Goal: Task Accomplishment & Management: Manage account settings

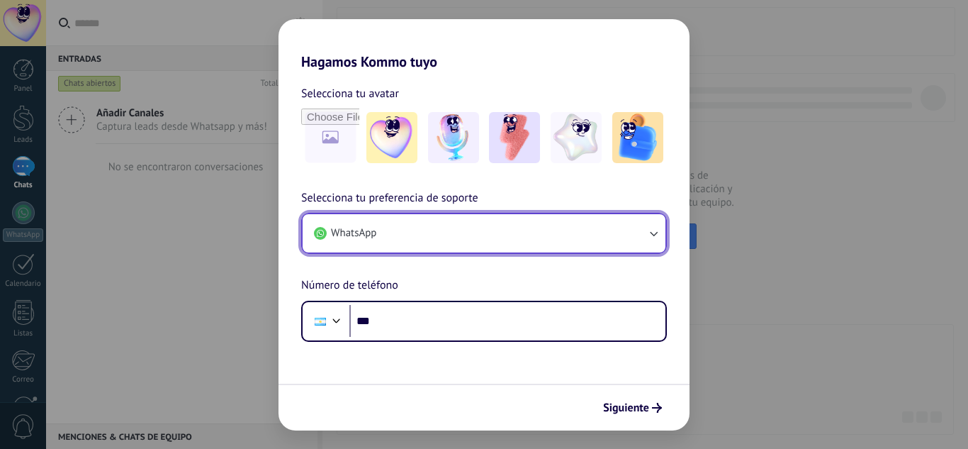
click at [611, 239] on button "WhatsApp" at bounding box center [484, 233] width 363 height 38
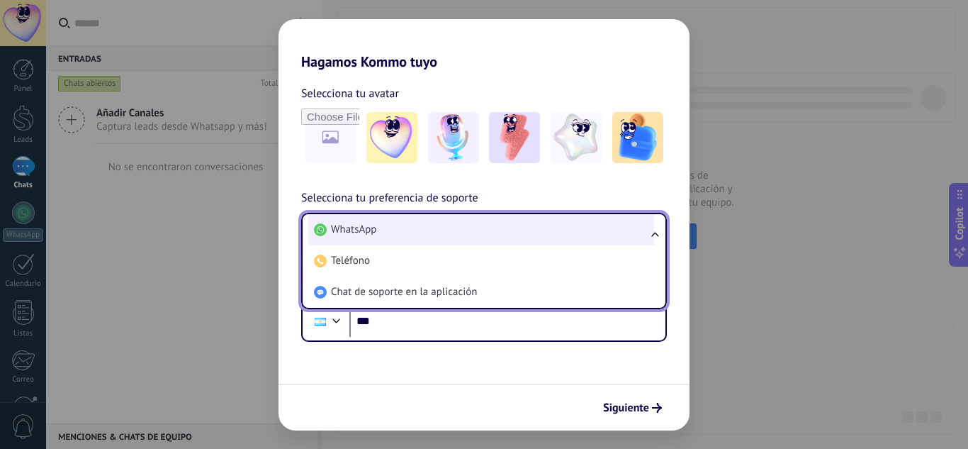
click at [497, 237] on li "WhatsApp" at bounding box center [481, 229] width 346 height 31
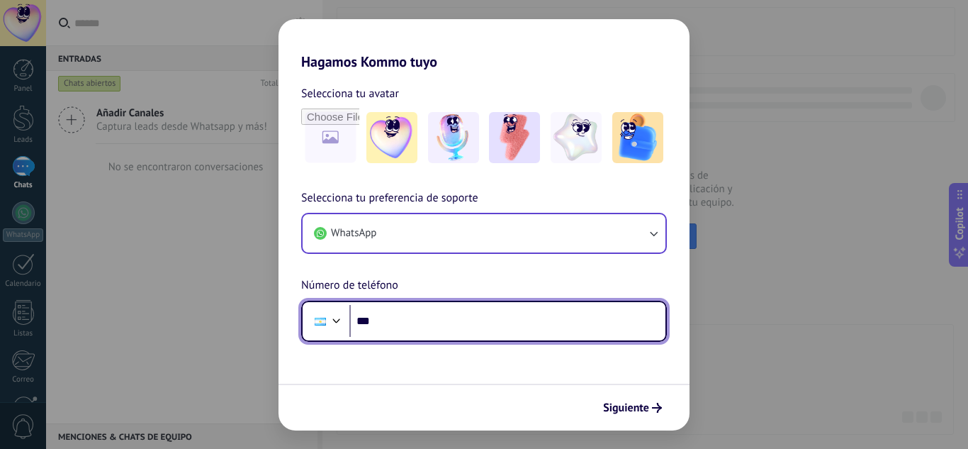
click at [470, 319] on input "***" at bounding box center [507, 321] width 316 height 33
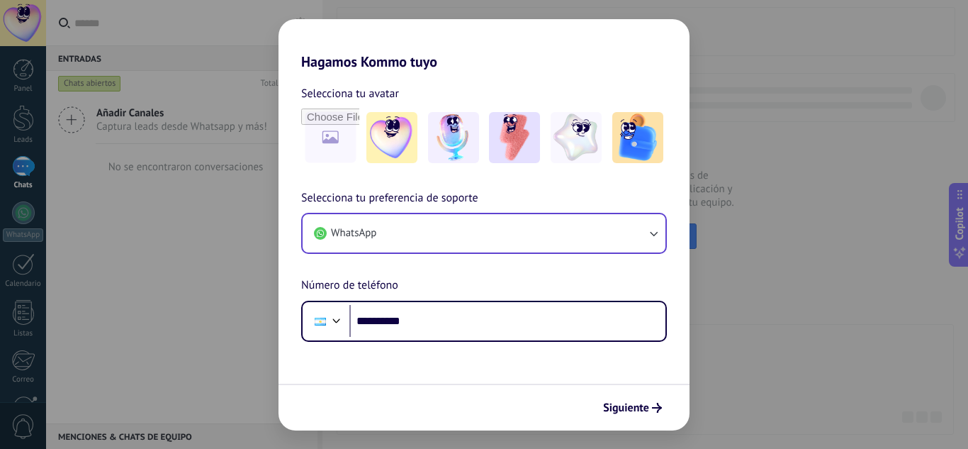
click at [838, 259] on div "**********" at bounding box center [484, 224] width 968 height 449
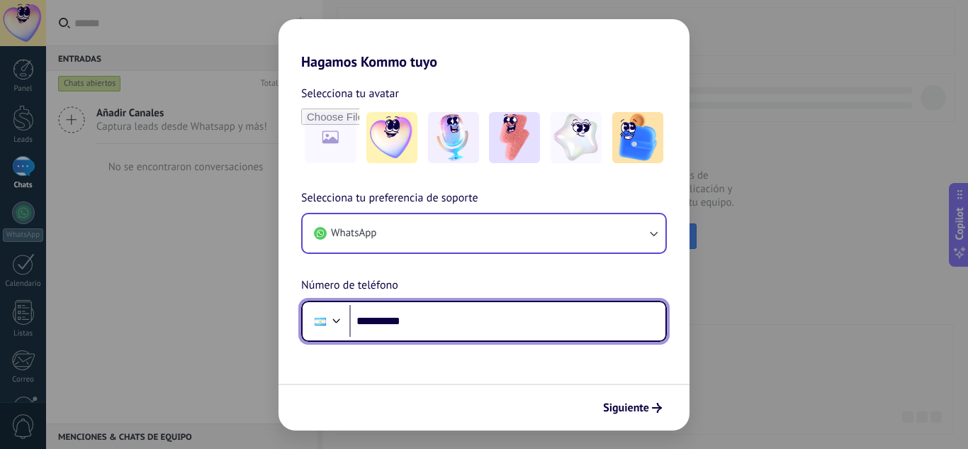
click at [451, 315] on input "**********" at bounding box center [507, 321] width 316 height 33
type input "**********"
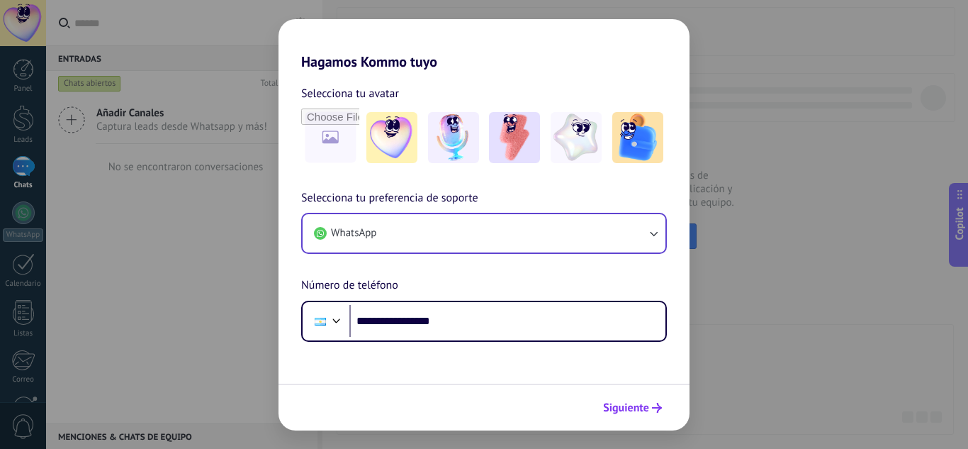
click at [619, 412] on span "Siguiente" at bounding box center [626, 407] width 46 height 10
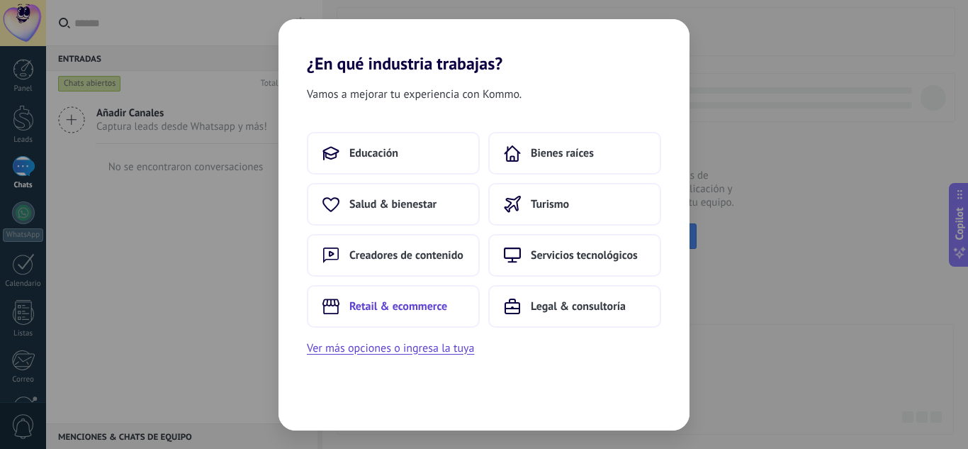
click at [444, 305] on span "Retail & ecommerce" at bounding box center [398, 306] width 98 height 14
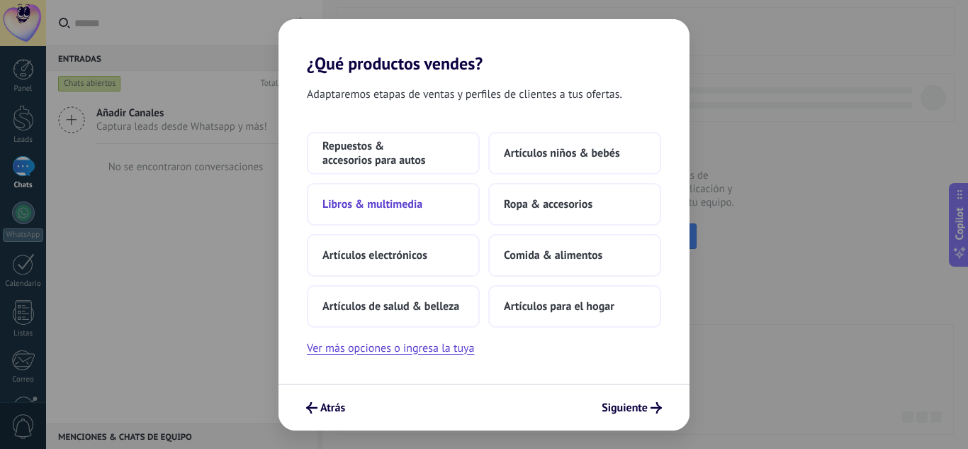
click at [439, 210] on button "Libros & multimedia" at bounding box center [393, 204] width 173 height 43
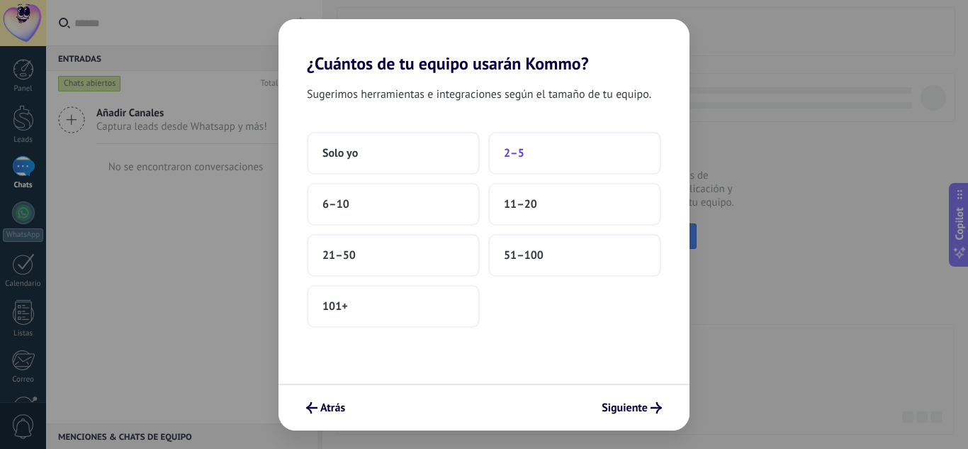
click at [531, 150] on button "2–5" at bounding box center [574, 153] width 173 height 43
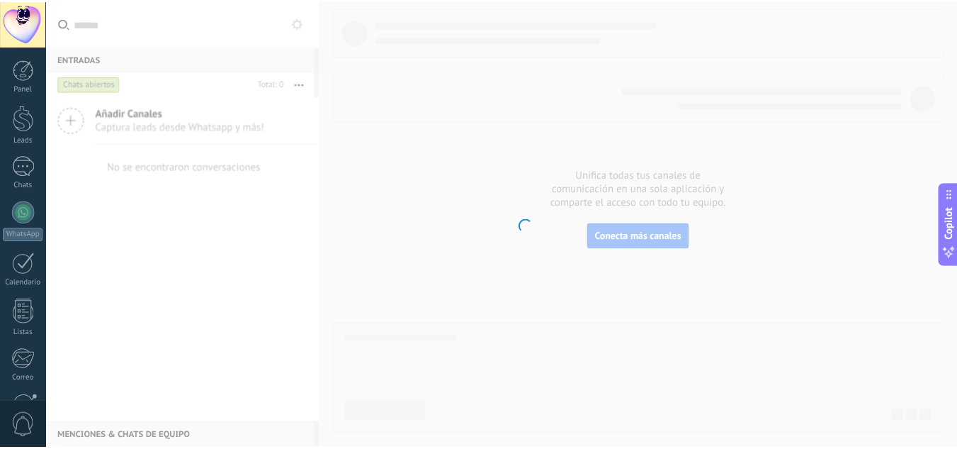
scroll to position [141, 0]
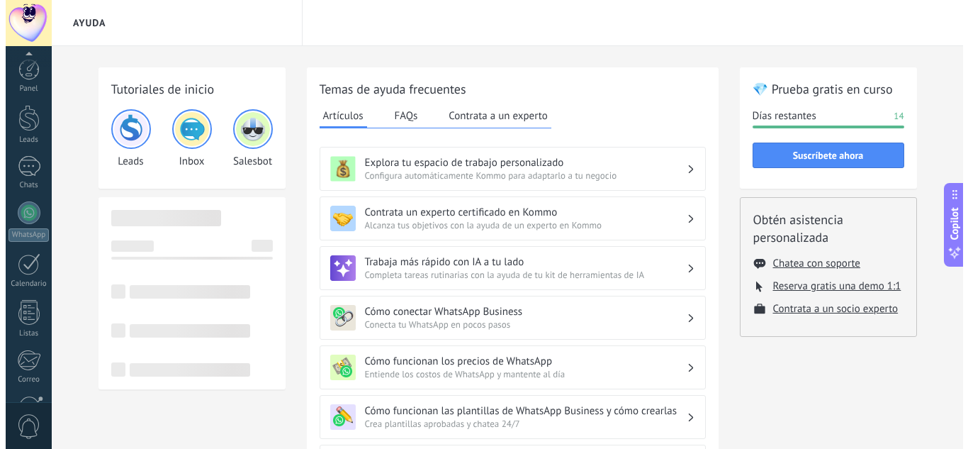
scroll to position [141, 0]
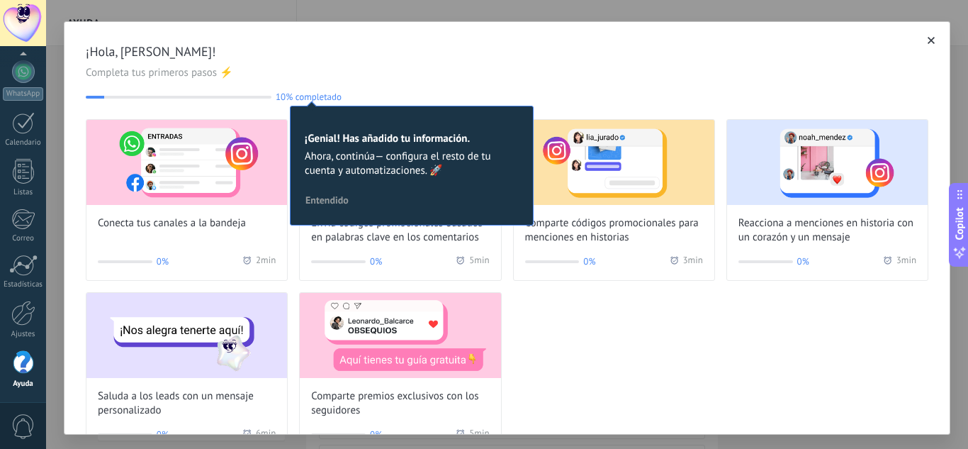
click at [343, 197] on span "Entendido" at bounding box center [326, 200] width 43 height 10
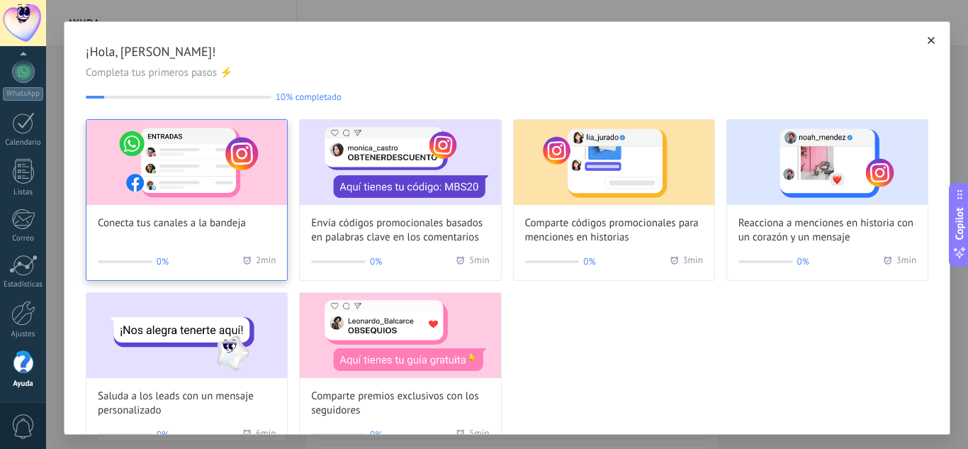
click at [200, 241] on div "Conecta tus canales a la bandeja 0% 2 min" at bounding box center [187, 200] width 202 height 162
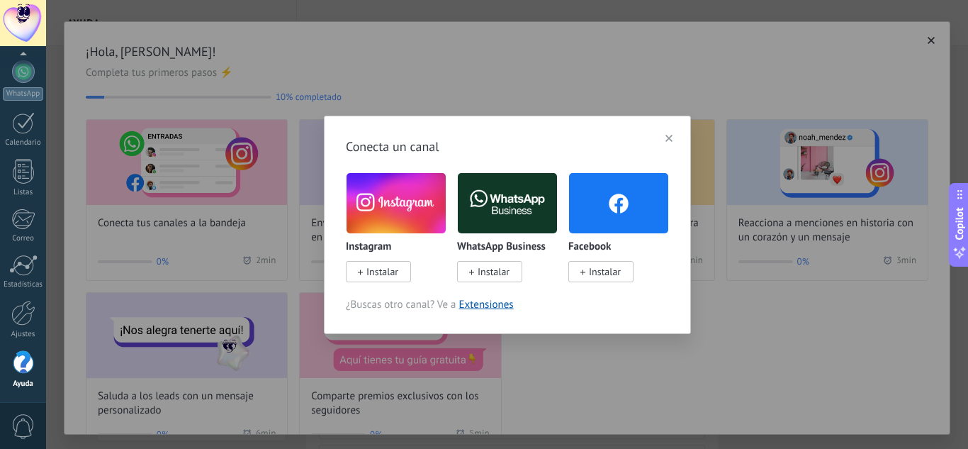
click at [381, 271] on span "Instalar" at bounding box center [382, 271] width 32 height 13
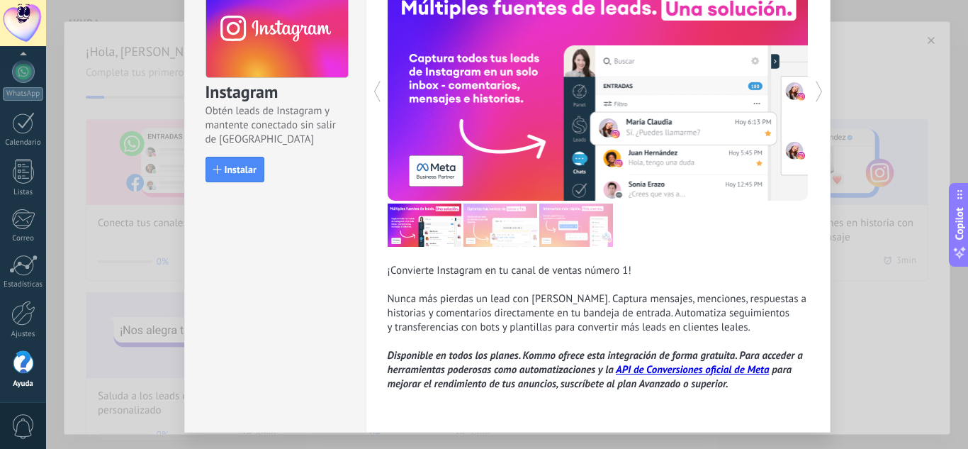
scroll to position [99, 0]
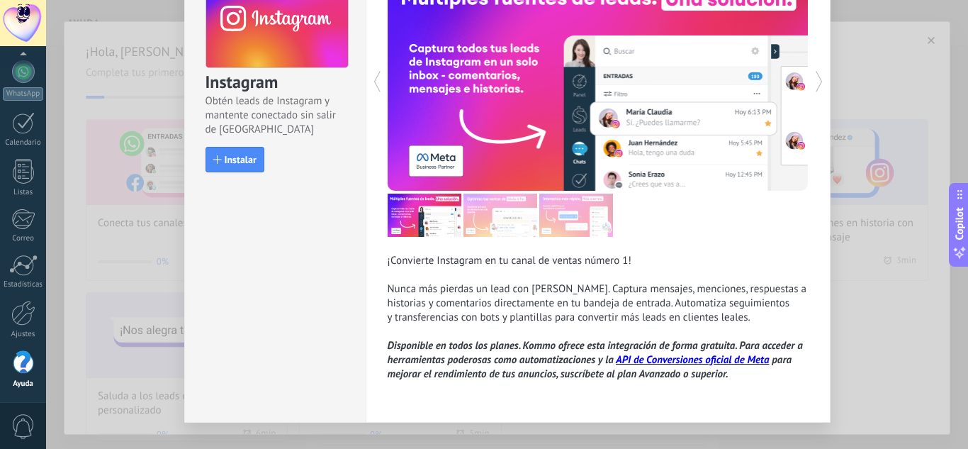
click at [226, 146] on div "Instagram Obtén leads de Instagram y mantente conectado sin salir de Kommo Inst…" at bounding box center [275, 66] width 181 height 236
click at [230, 154] on span "Instalar" at bounding box center [241, 159] width 32 height 10
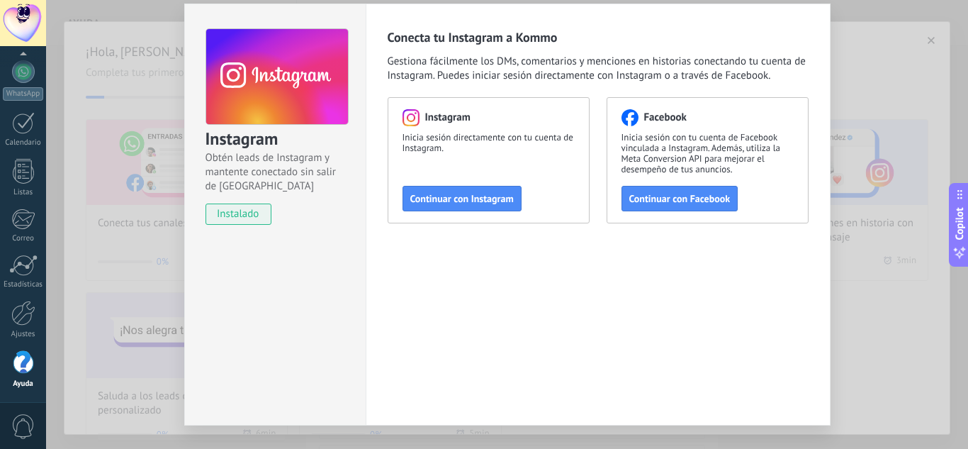
scroll to position [34, 0]
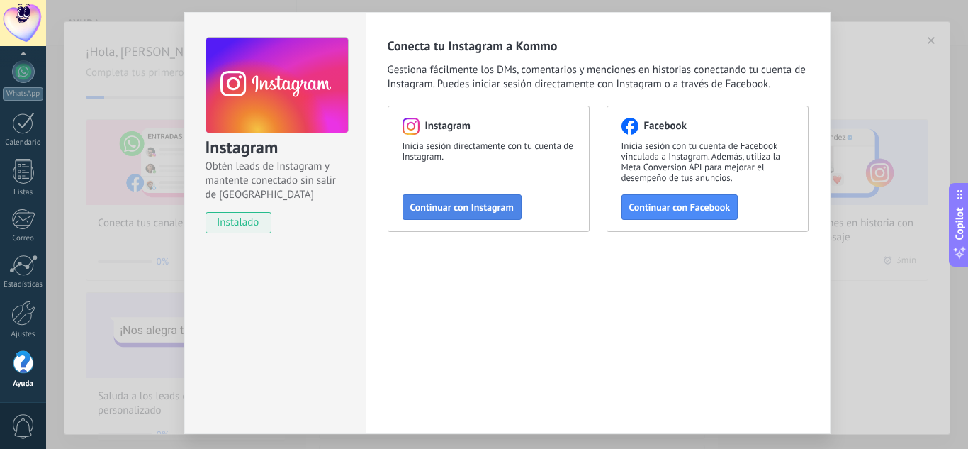
click at [424, 210] on span "Continuar con Instagram" at bounding box center [461, 207] width 103 height 10
click at [816, 171] on div "Conecta tu Instagram a Kommo Gestiona fácilmente los DMs, comentarios y mencion…" at bounding box center [598, 223] width 465 height 422
click at [865, 163] on div "Instagram Obtén leads de Instagram y mantente conectado sin salir de Kommo inst…" at bounding box center [507, 224] width 922 height 449
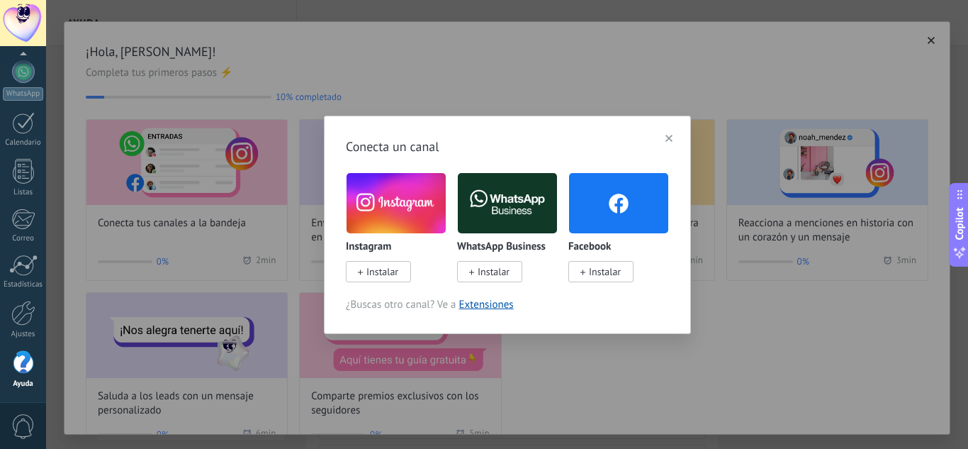
scroll to position [0, 0]
click at [670, 139] on icon "button" at bounding box center [668, 138] width 7 height 7
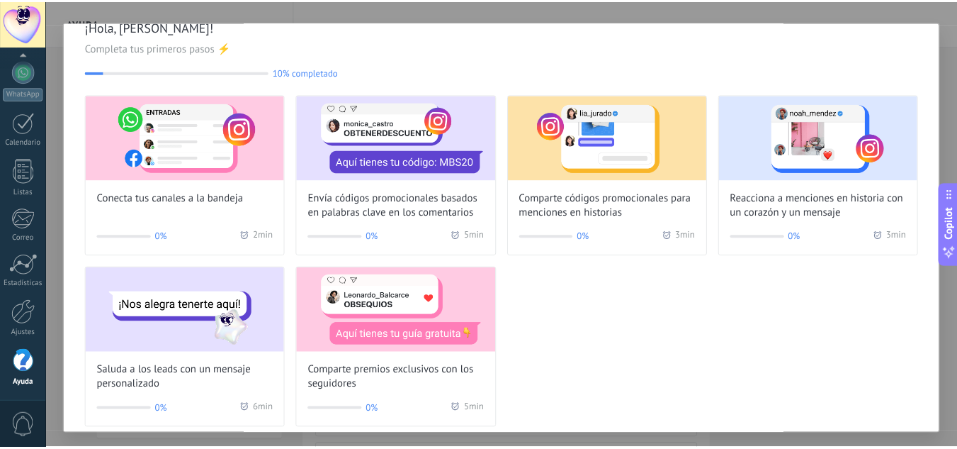
scroll to position [41, 0]
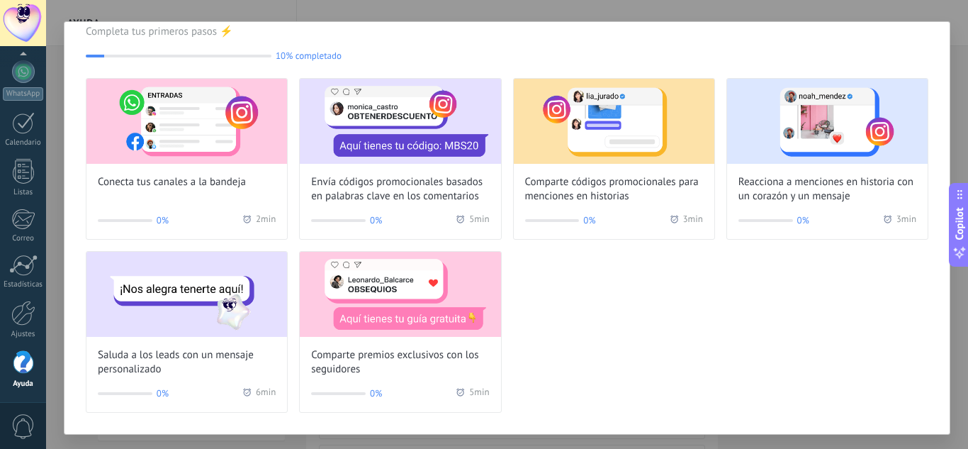
click at [866, 9] on div "¡Hola, [PERSON_NAME]! Completa tus primeros pasos ⚡ 10% completado 10 Conecta t…" at bounding box center [507, 224] width 922 height 449
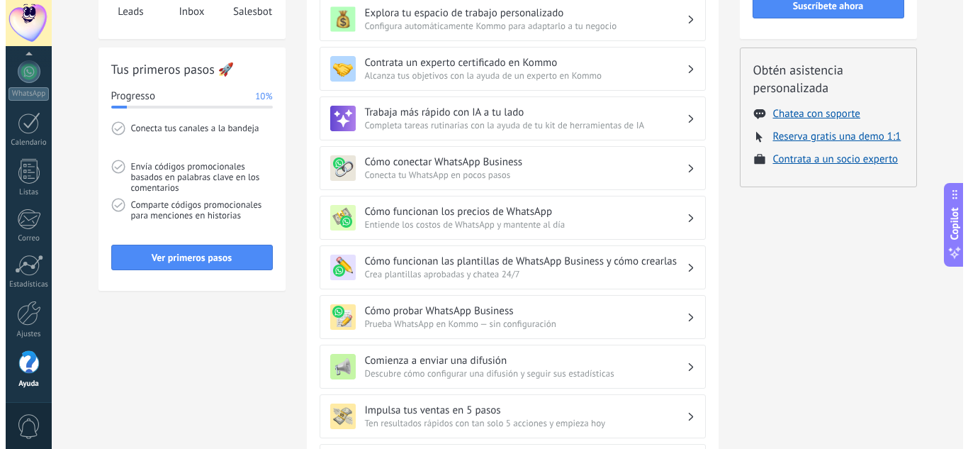
scroll to position [0, 0]
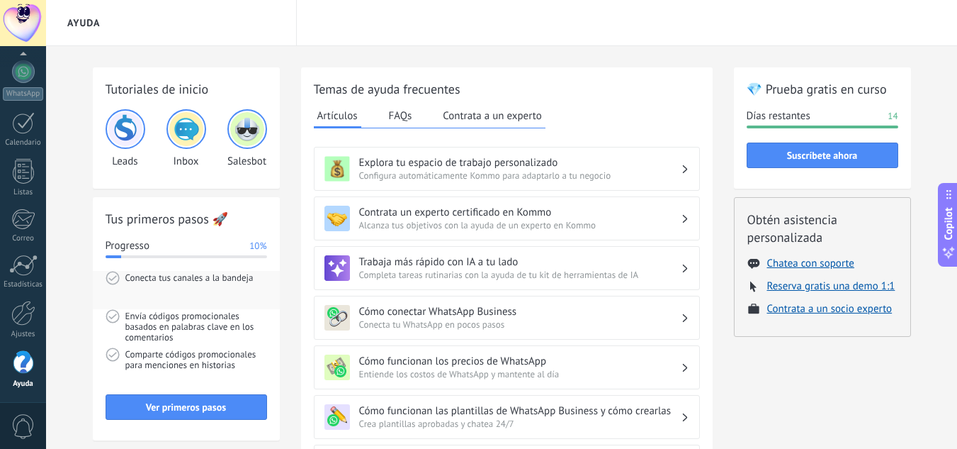
click at [218, 276] on span "Conecta tus canales a la bandeja" at bounding box center [196, 290] width 142 height 38
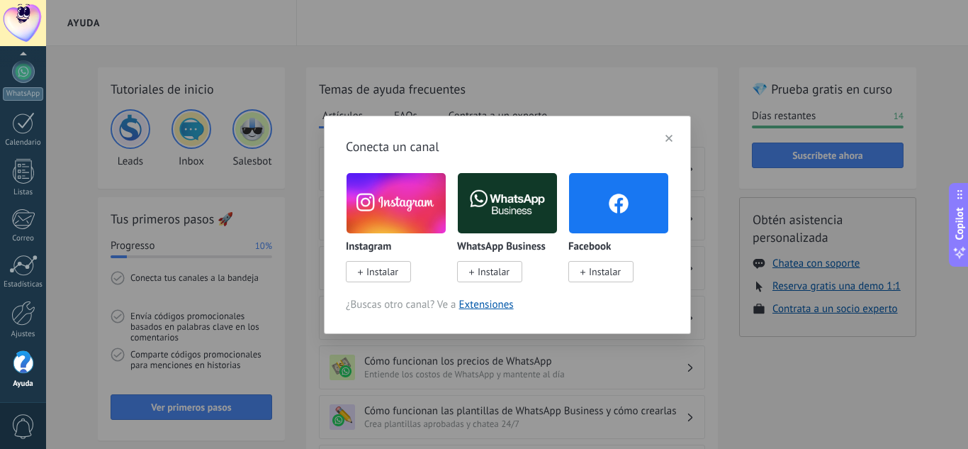
click at [395, 235] on div "Instagram Instalar" at bounding box center [396, 225] width 101 height 106
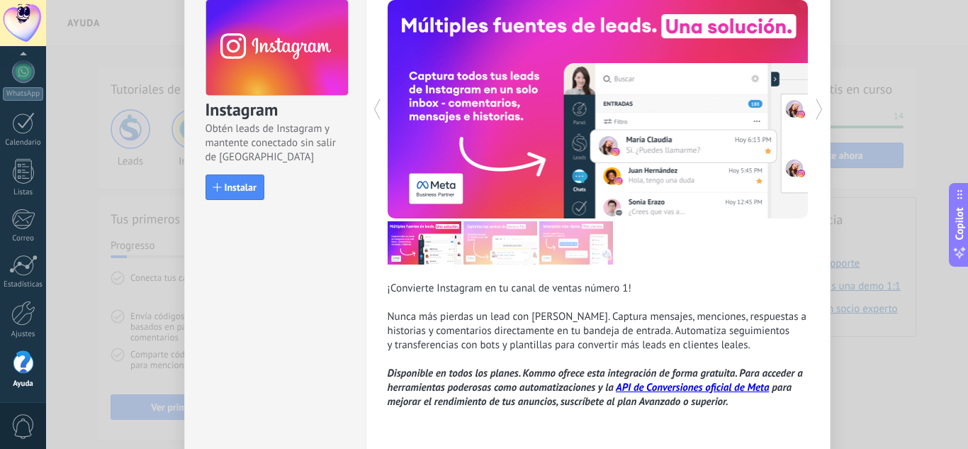
scroll to position [103, 0]
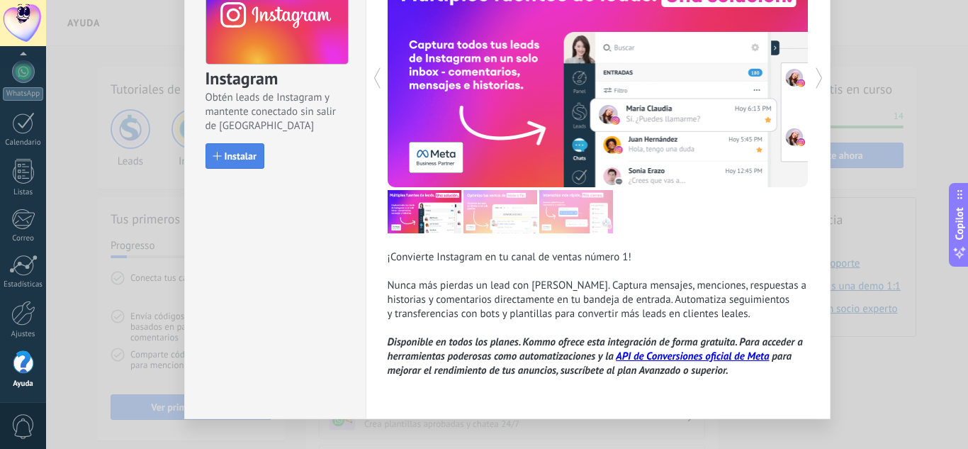
click at [244, 164] on button "Instalar" at bounding box center [234, 156] width 59 height 26
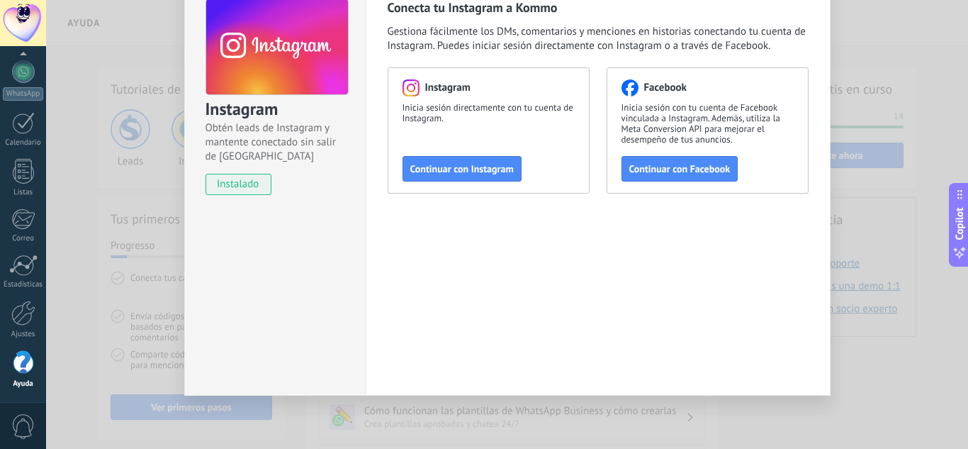
scroll to position [72, 0]
click at [451, 168] on span "Continuar con Instagram" at bounding box center [461, 169] width 103 height 10
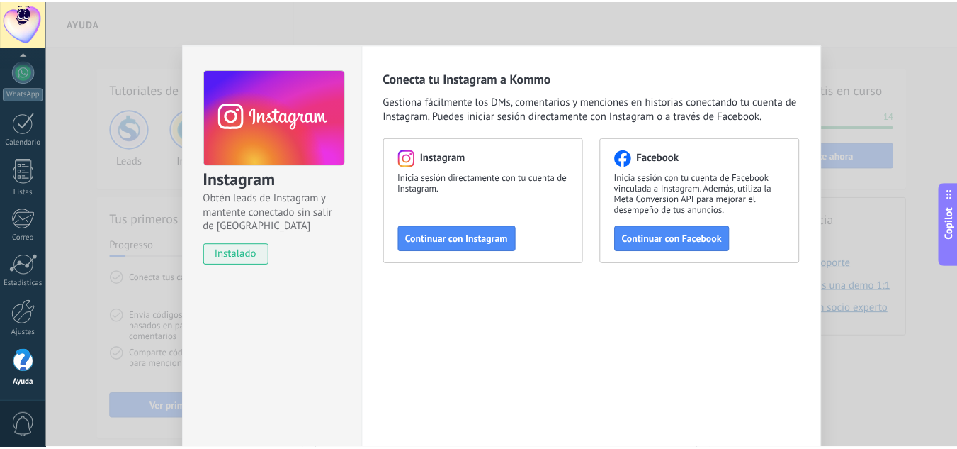
scroll to position [0, 0]
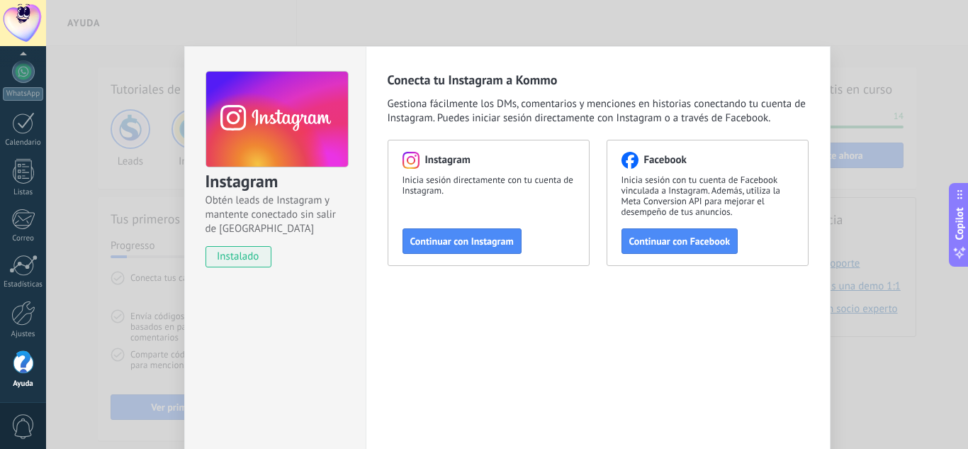
click at [258, 210] on span "Obtén leads de Instagram y mantente conectado sin salir de [GEOGRAPHIC_DATA]" at bounding box center [276, 214] width 142 height 43
click at [147, 258] on div "Instagram Obtén leads de Instagram y mantente conectado sin salir de Kommo inst…" at bounding box center [507, 224] width 922 height 449
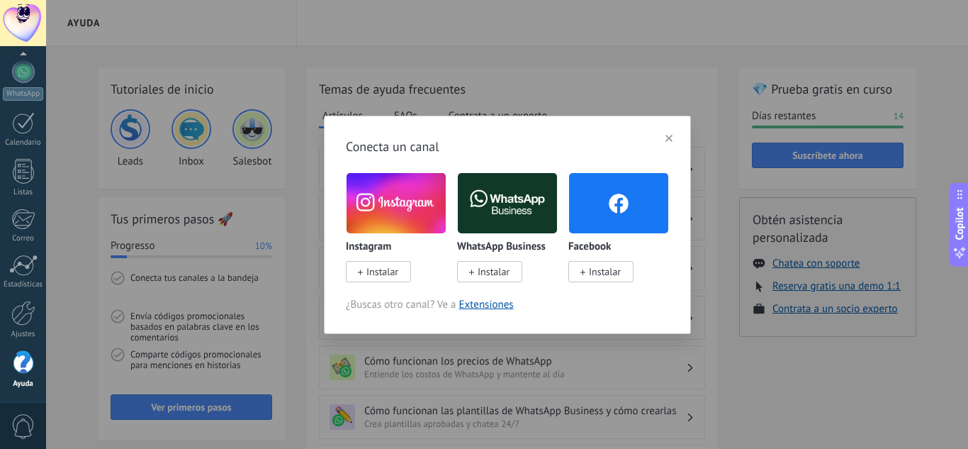
click at [147, 258] on div "Conecta un canal Instagram Instalar WhatsApp Business Instalar Facebook Instala…" at bounding box center [507, 224] width 922 height 449
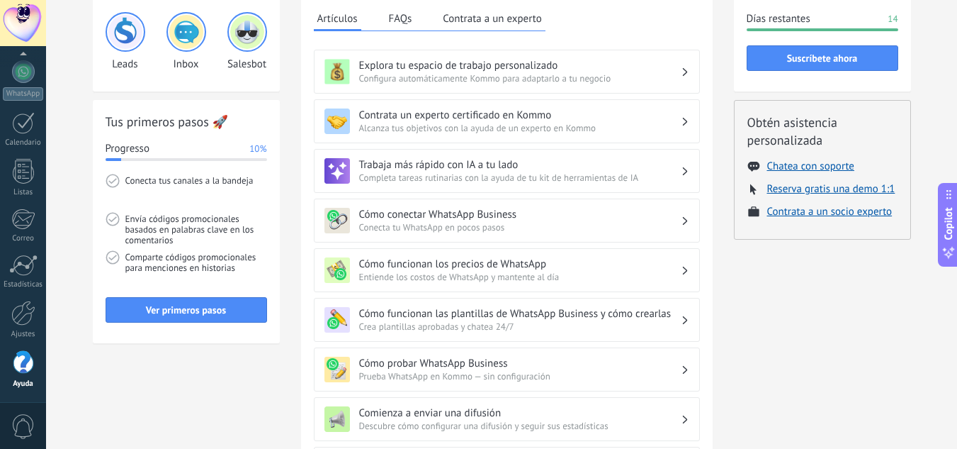
scroll to position [105, 0]
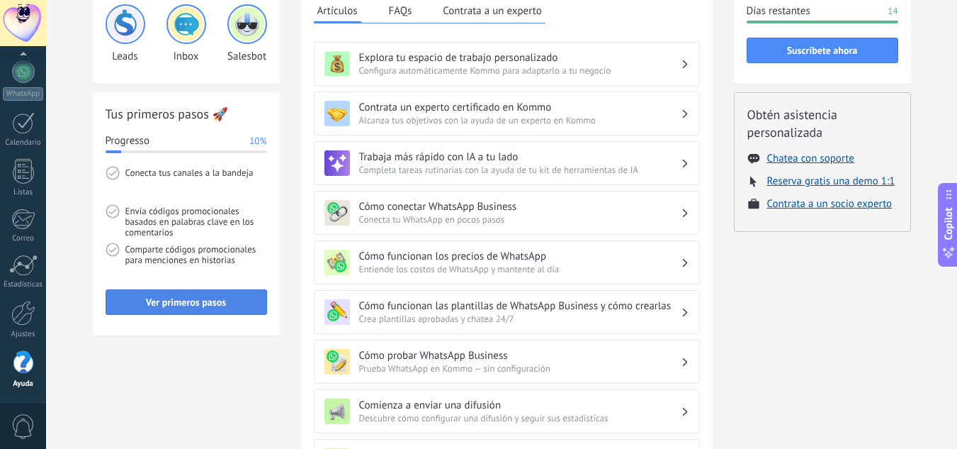
click at [147, 292] on button "Ver primeros pasos" at bounding box center [187, 302] width 162 height 26
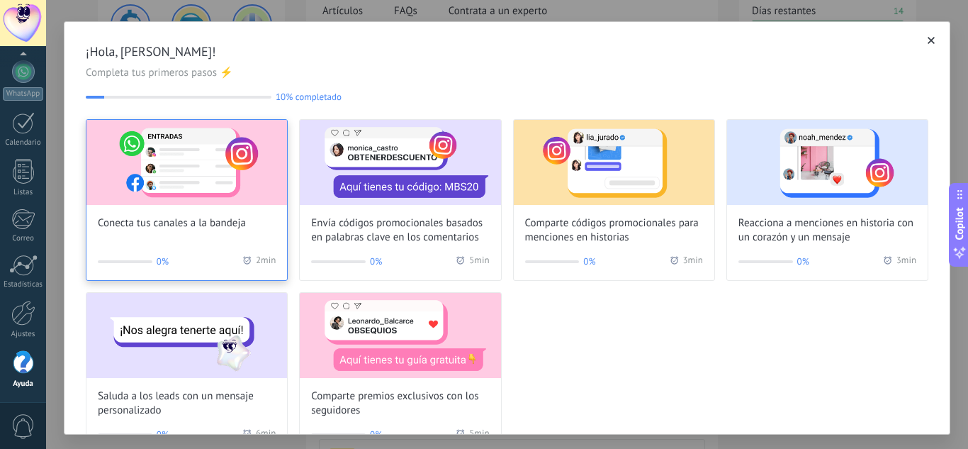
click at [251, 207] on div "Conecta tus canales a la bandeja" at bounding box center [186, 175] width 201 height 111
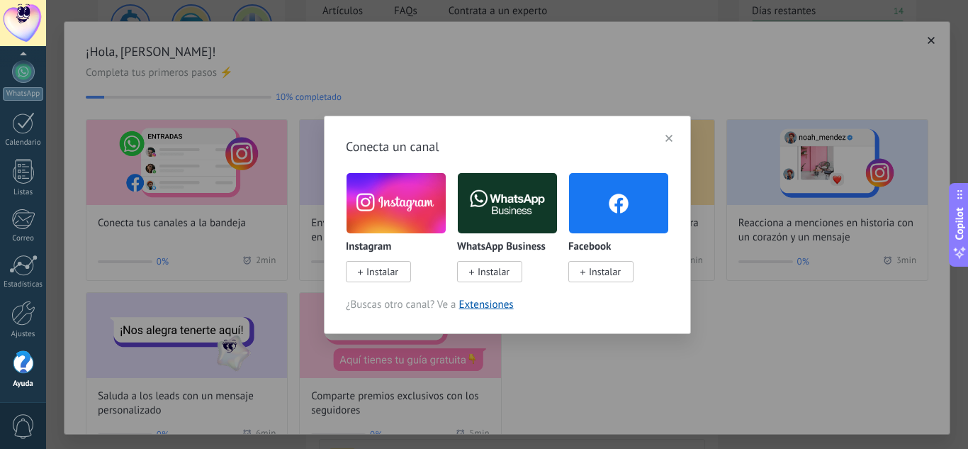
click at [359, 267] on span at bounding box center [360, 271] width 5 height 13
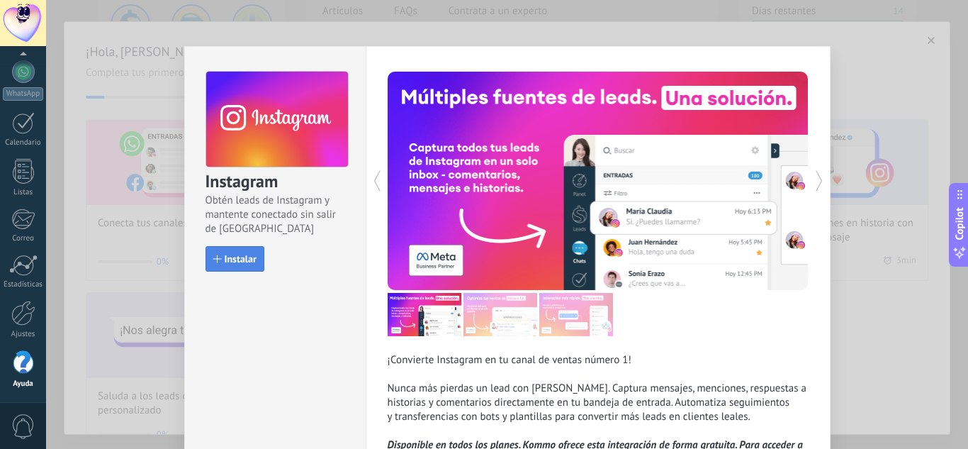
click at [238, 254] on span "Instalar" at bounding box center [241, 259] width 32 height 10
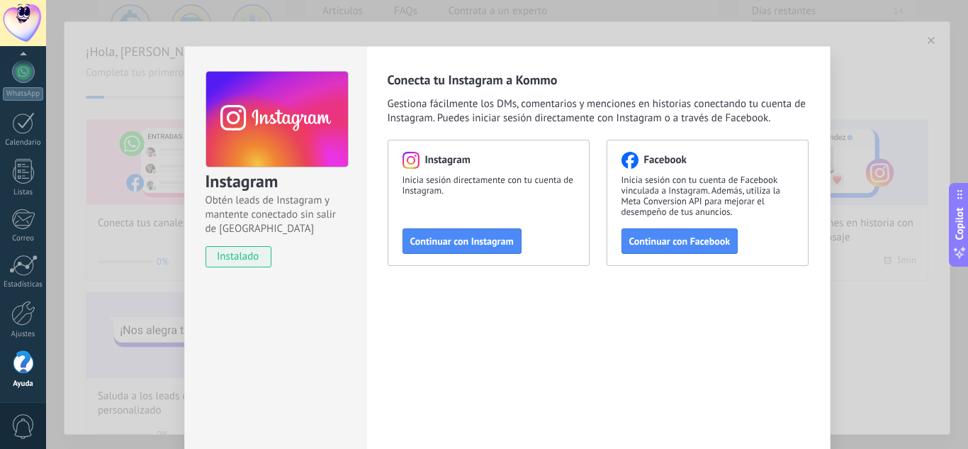
click at [238, 254] on span "instalado" at bounding box center [238, 256] width 64 height 21
drag, startPoint x: 238, startPoint y: 254, endPoint x: 463, endPoint y: 248, distance: 224.7
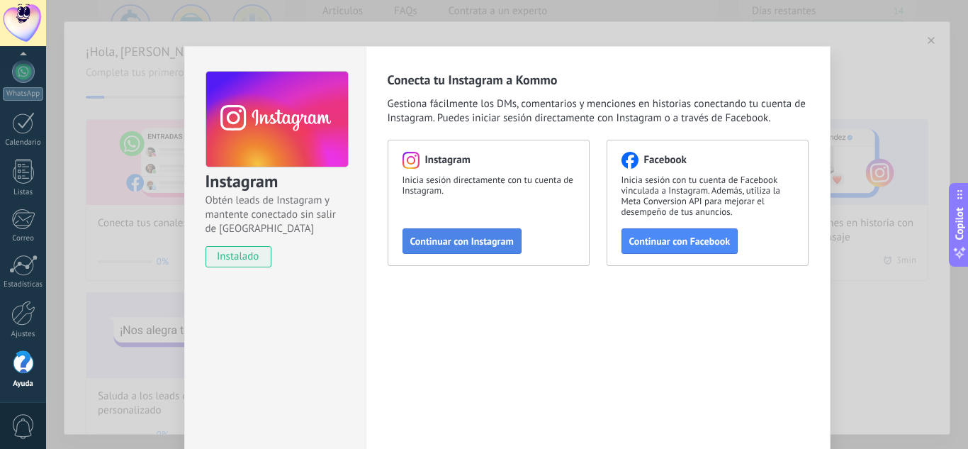
click at [463, 248] on div "Instagram Obtén leads de Instagram y mantente conectado sin salir de Kommo inst…" at bounding box center [507, 257] width 646 height 422
click at [463, 248] on button "Continuar con Instagram" at bounding box center [461, 241] width 119 height 26
click at [847, 149] on div "Instagram Obtén leads de Instagram y mantente conectado sin salir de Kommo inst…" at bounding box center [507, 224] width 922 height 449
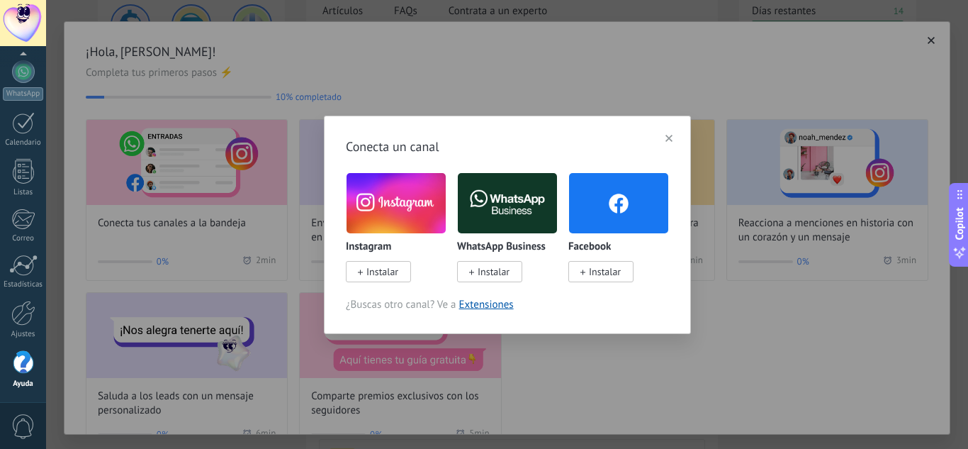
click at [791, 173] on div "Conecta un canal Instagram Instalar WhatsApp Business Instalar Facebook Instala…" at bounding box center [507, 224] width 922 height 449
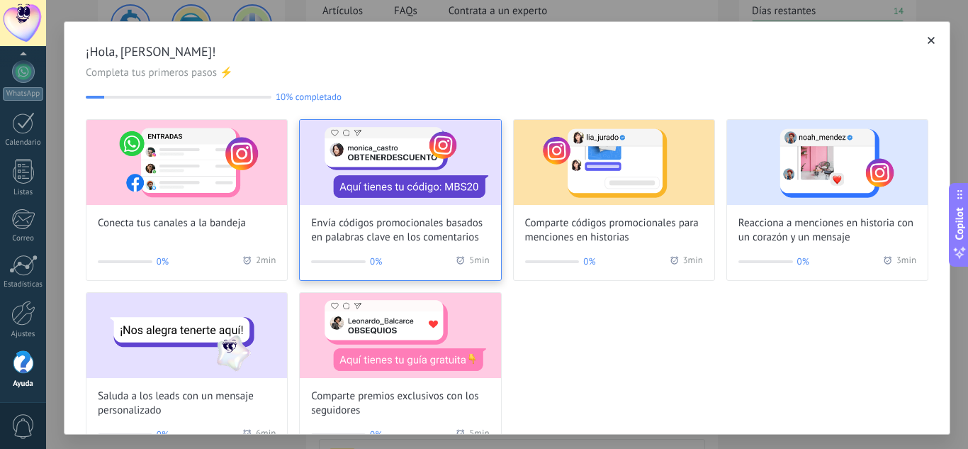
click at [392, 254] on div "0% 5 min" at bounding box center [400, 261] width 178 height 14
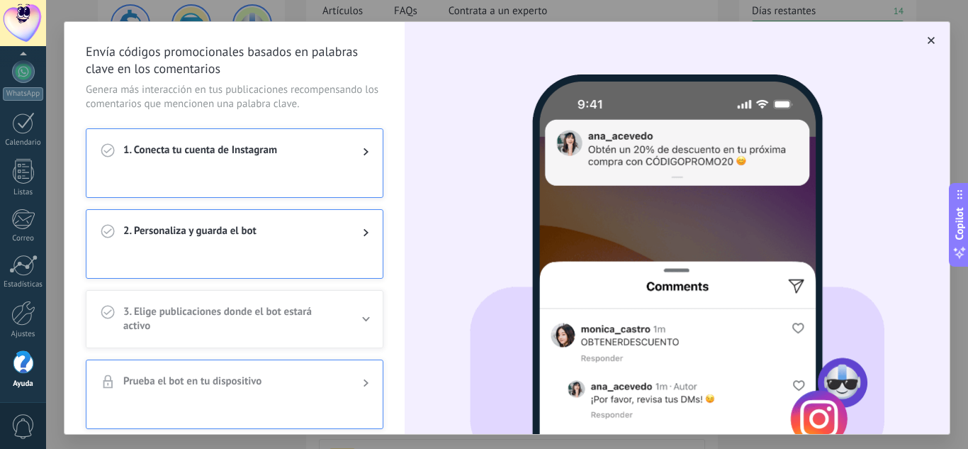
click at [341, 162] on div "1. Conecta tu cuenta de Instagram" at bounding box center [234, 151] width 296 height 45
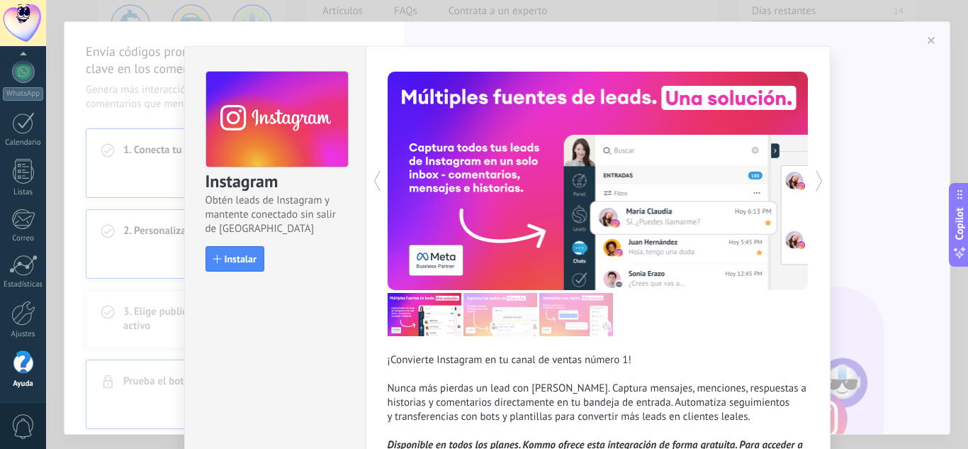
click at [230, 277] on div "Instagram Obtén leads de Instagram y mantente conectado sin salir de Kommo Inst…" at bounding box center [275, 165] width 181 height 236
click at [238, 268] on button "Instalar" at bounding box center [234, 259] width 59 height 26
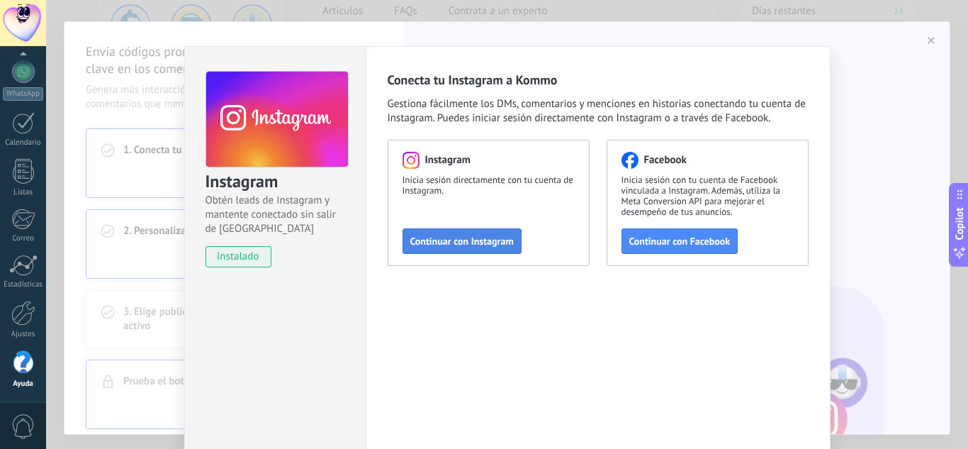
click at [449, 239] on span "Continuar con Instagram" at bounding box center [461, 241] width 103 height 10
click at [161, 18] on div "Instagram Obtén leads de Instagram y mantente conectado sin salir de Kommo inst…" at bounding box center [507, 224] width 922 height 449
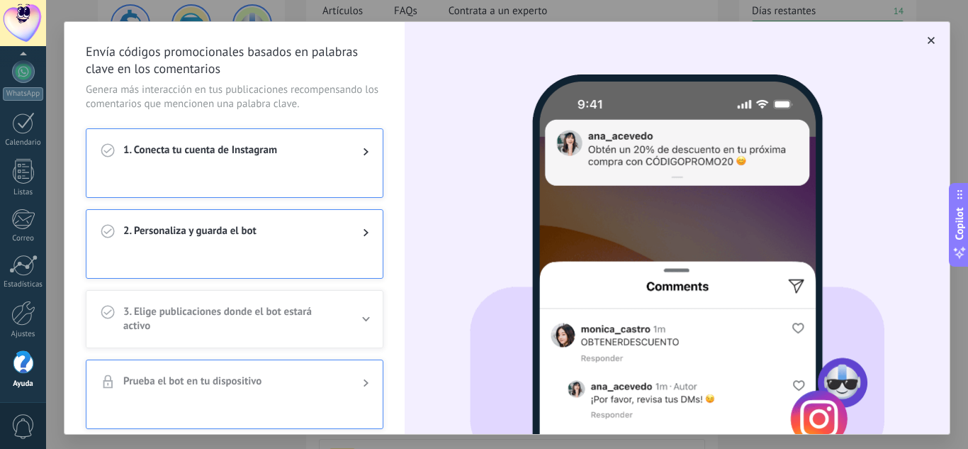
click at [161, 18] on div "Envía códigos promocionales basados en palabras clave en los comentarios Genera…" at bounding box center [507, 224] width 922 height 449
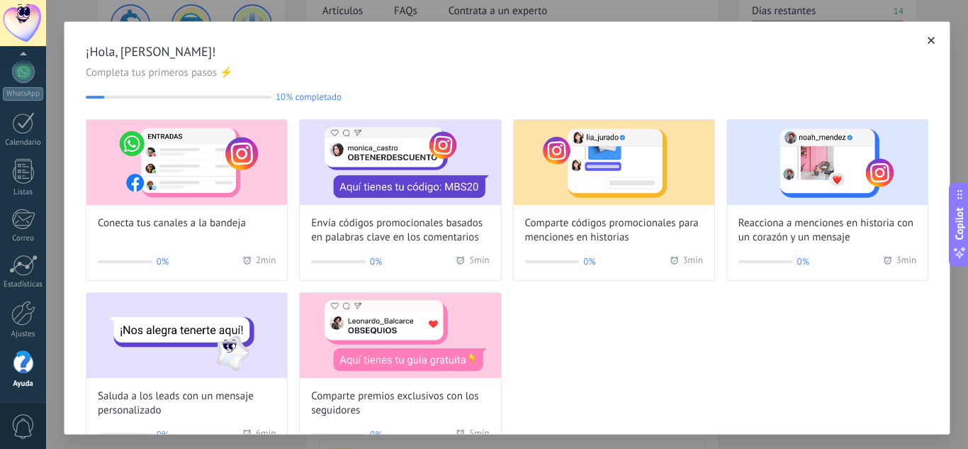
click at [174, 4] on div "¡Hola, [PERSON_NAME]! Completa tus primeros pasos ⚡ 10% completado 10 Conecta t…" at bounding box center [507, 224] width 922 height 449
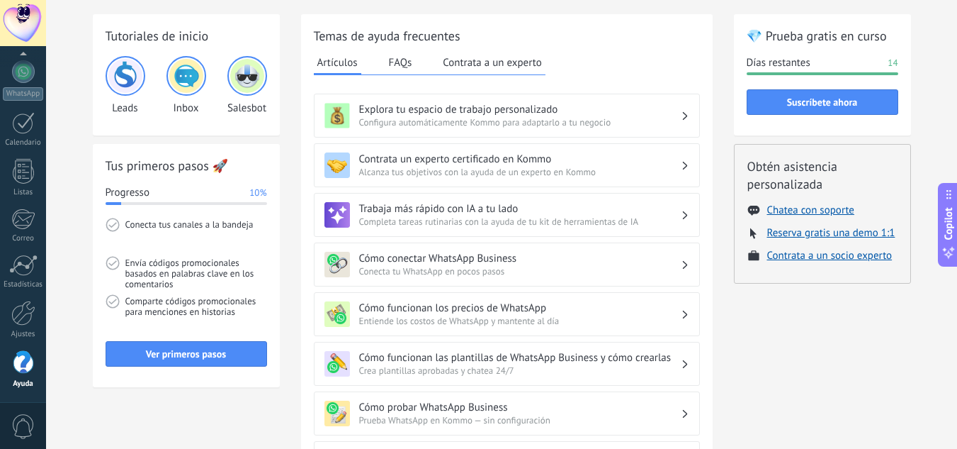
scroll to position [0, 0]
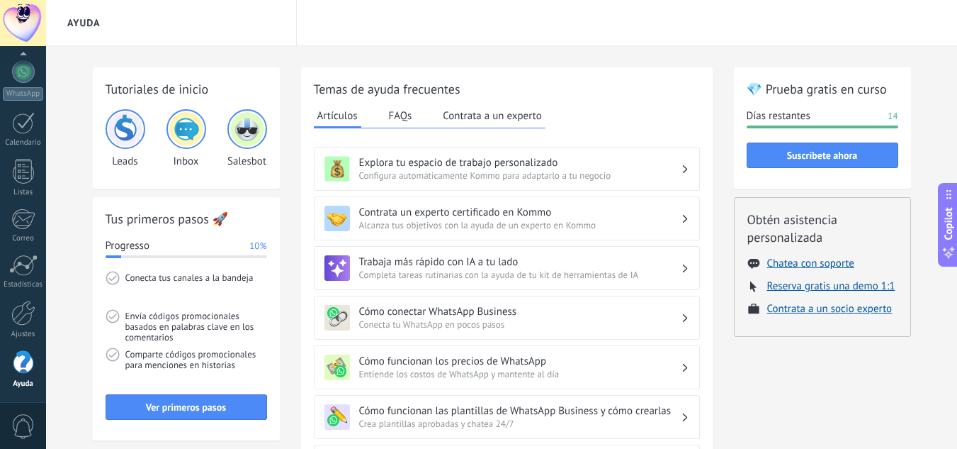
click at [20, 25] on div at bounding box center [23, 23] width 46 height 46
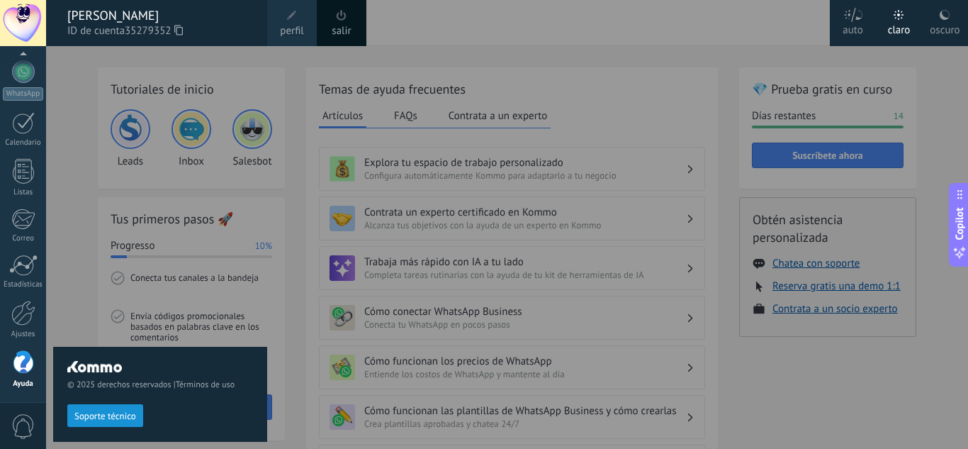
click at [159, 252] on div "© 2025 derechos reservados | Términos de uso Soporte técnico" at bounding box center [160, 247] width 214 height 402
click at [771, 21] on div at bounding box center [530, 224] width 968 height 449
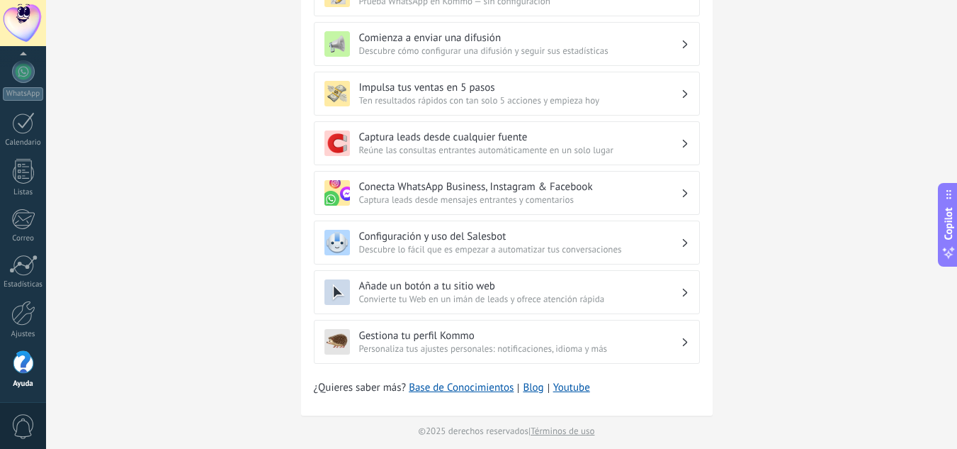
scroll to position [483, 0]
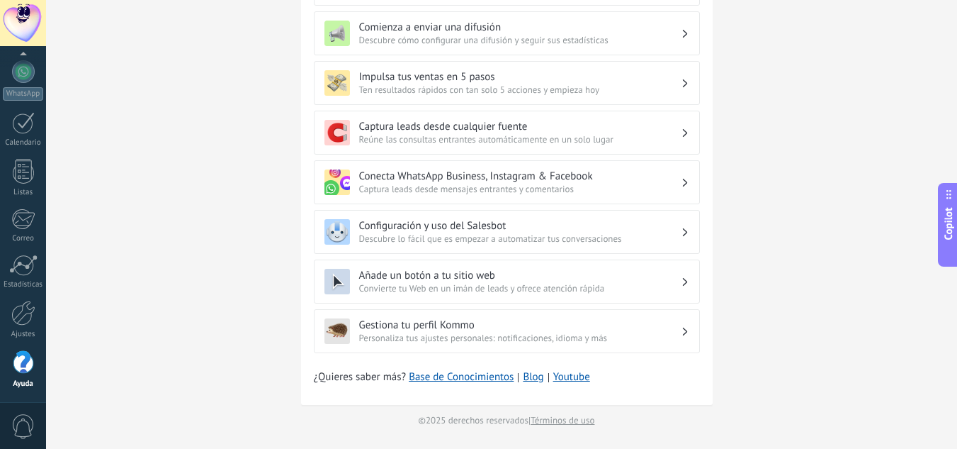
click at [11, 17] on div at bounding box center [23, 23] width 46 height 46
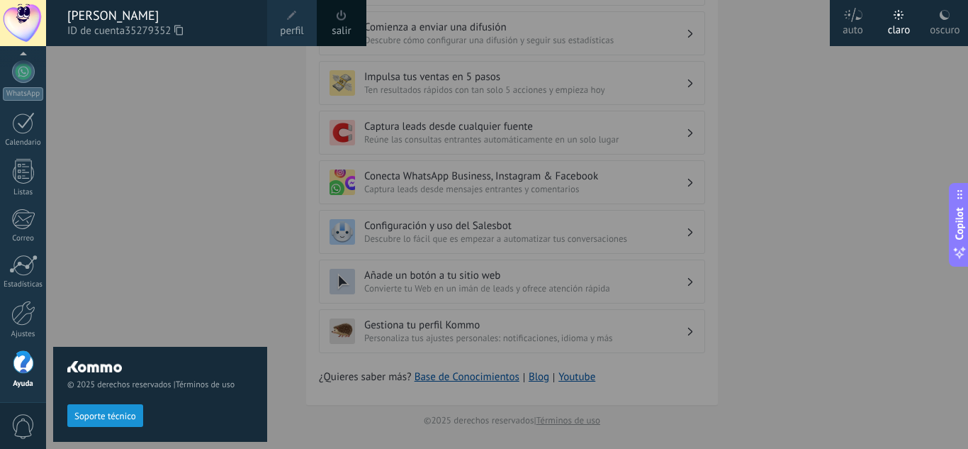
click at [141, 104] on div "© 2025 derechos reservados | Términos de uso Soporte técnico" at bounding box center [160, 247] width 214 height 402
click at [289, 204] on div at bounding box center [530, 224] width 968 height 449
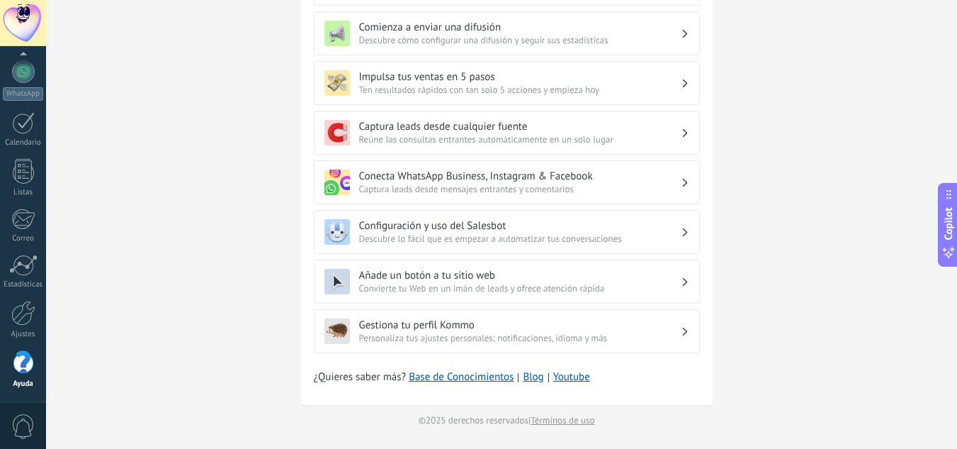
click at [31, 21] on div at bounding box center [23, 23] width 46 height 46
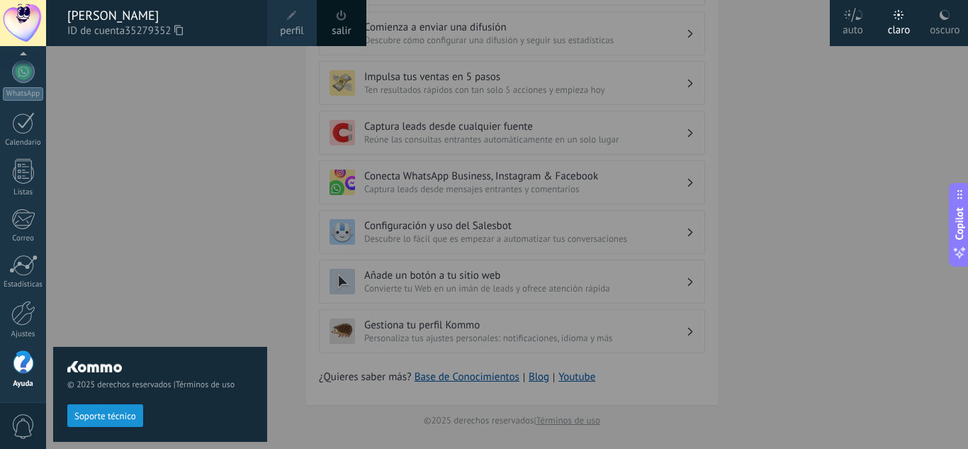
click at [293, 24] on span "perfil" at bounding box center [291, 31] width 23 height 16
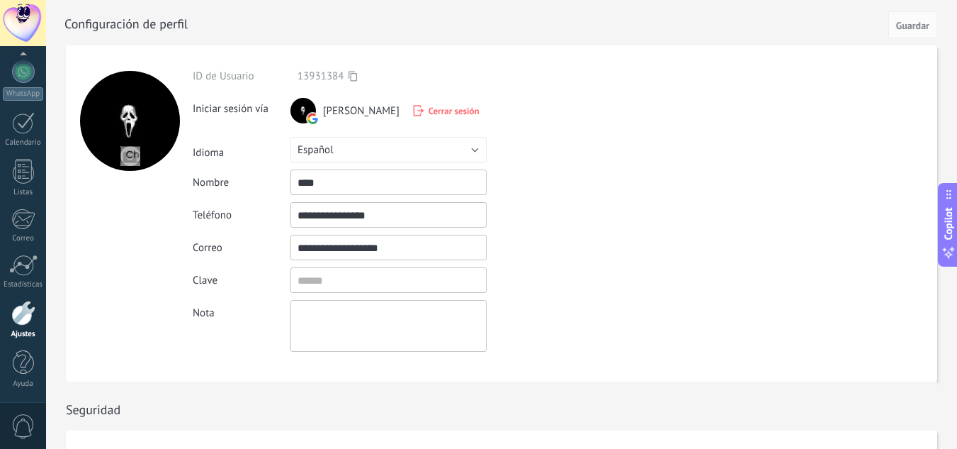
click at [307, 112] on div at bounding box center [304, 111] width 26 height 26
click at [413, 106] on div "Cerrar sesión" at bounding box center [446, 111] width 67 height 12
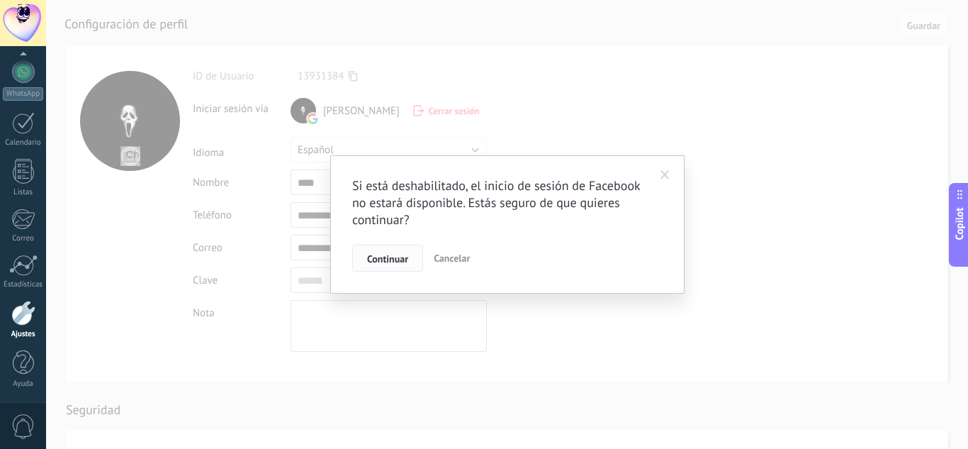
click at [362, 260] on button "Continuar" at bounding box center [387, 257] width 71 height 27
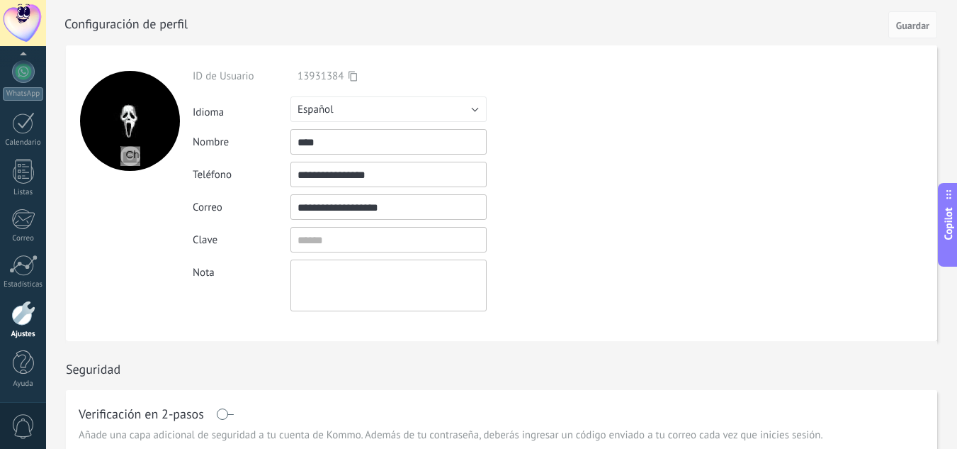
drag, startPoint x: 411, startPoint y: 210, endPoint x: 256, endPoint y: 209, distance: 154.5
click at [256, 209] on div "**********" at bounding box center [422, 207] width 458 height 26
drag, startPoint x: 398, startPoint y: 180, endPoint x: 244, endPoint y: 201, distance: 155.1
click at [244, 201] on div "**********" at bounding box center [422, 190] width 458 height 242
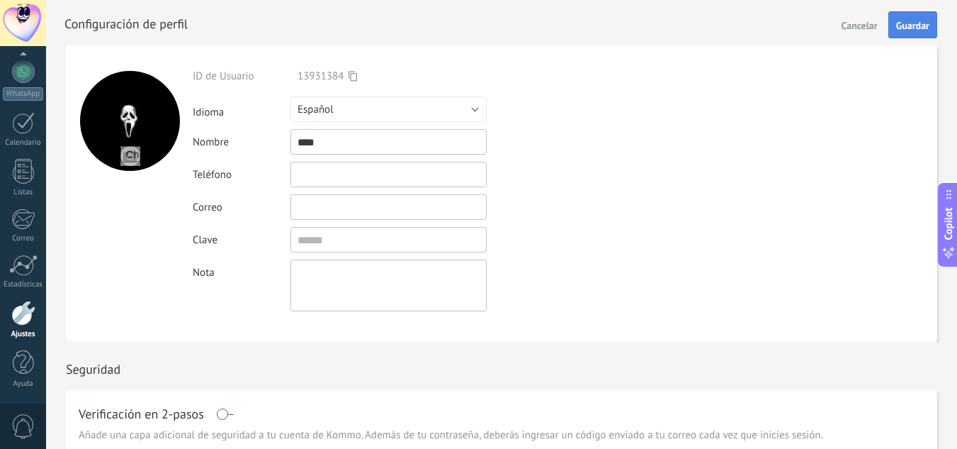
click at [923, 21] on span "Guardar" at bounding box center [912, 26] width 33 height 10
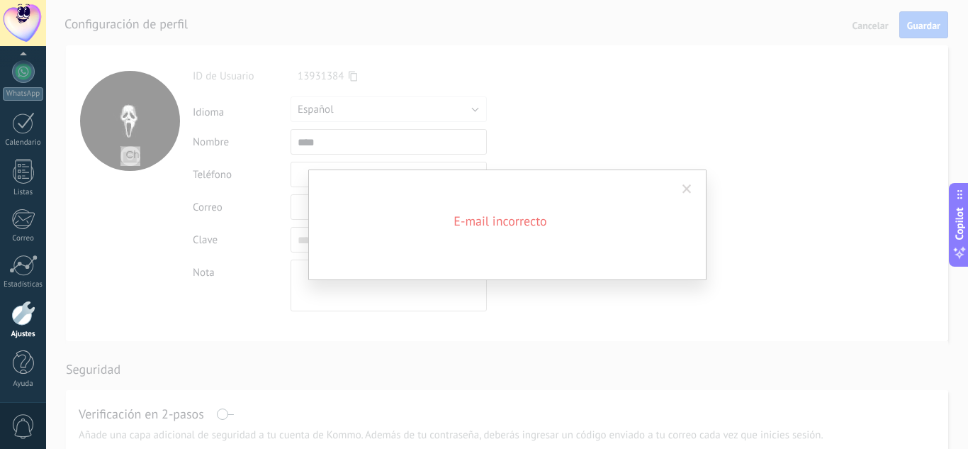
click at [683, 193] on span at bounding box center [686, 189] width 9 height 10
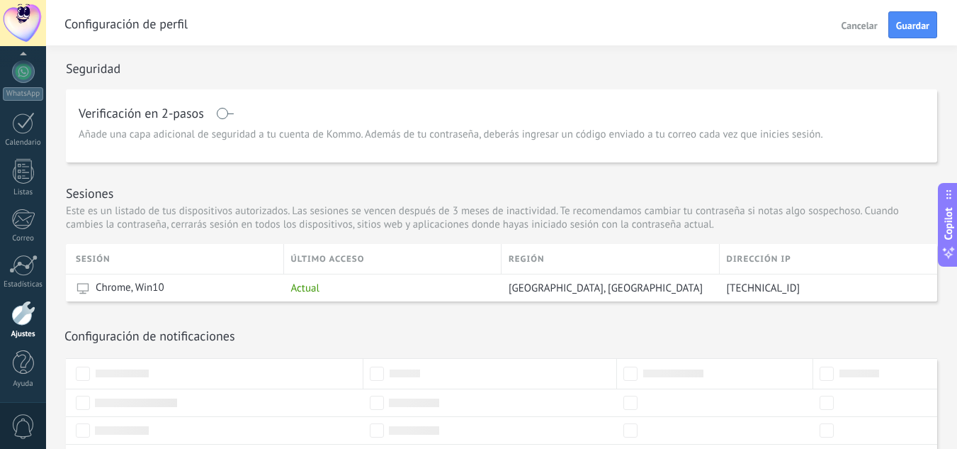
scroll to position [290, 0]
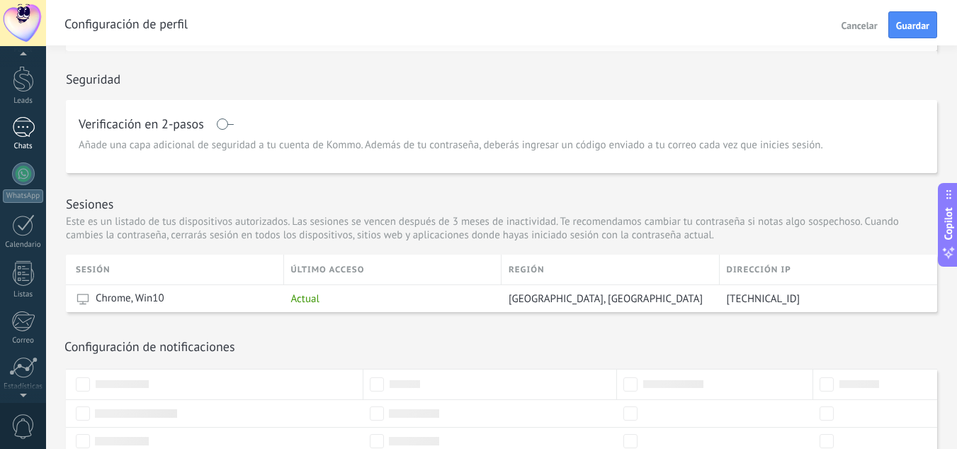
click at [24, 121] on div at bounding box center [23, 127] width 23 height 21
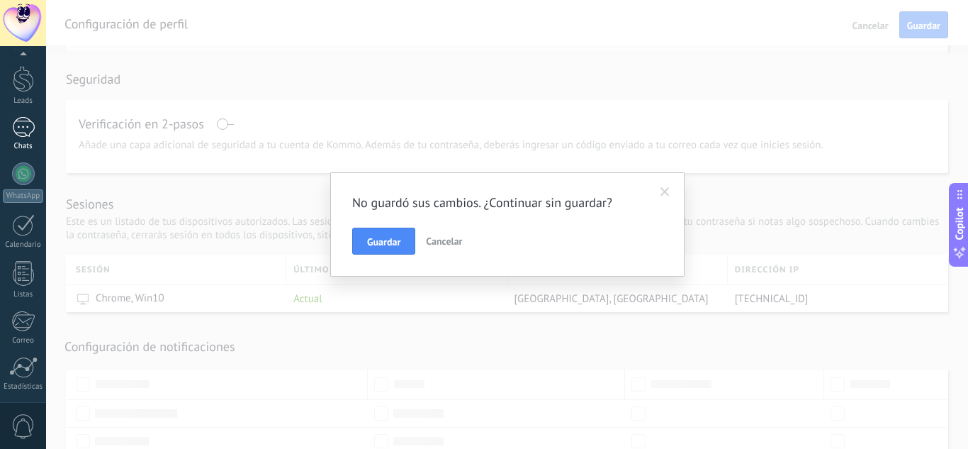
scroll to position [141, 0]
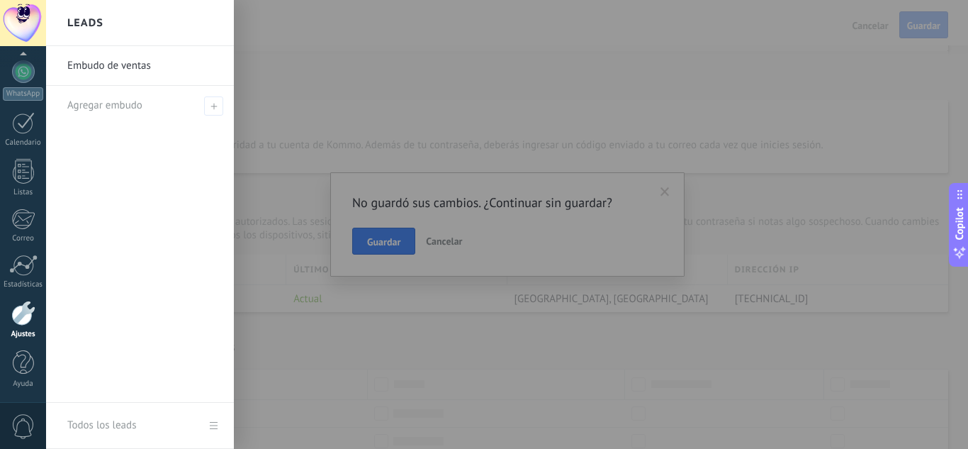
click at [445, 239] on div at bounding box center [530, 224] width 968 height 449
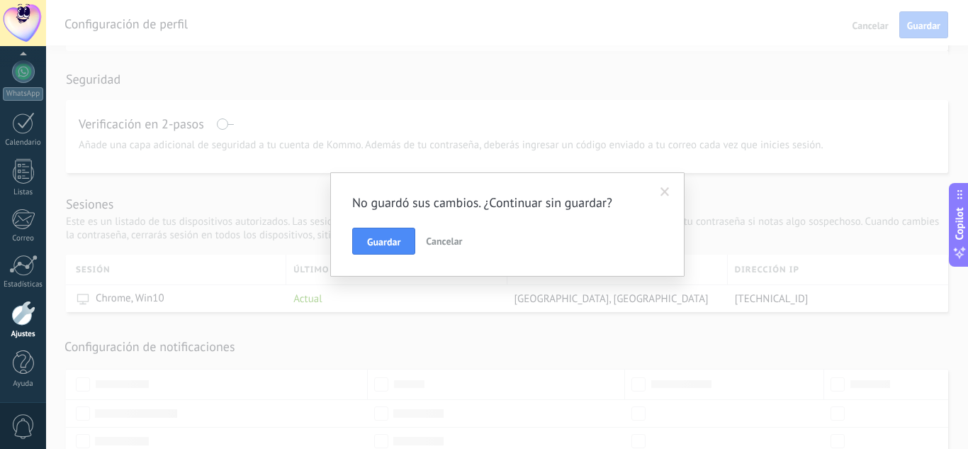
click at [451, 240] on span "Cancelar" at bounding box center [444, 241] width 36 height 13
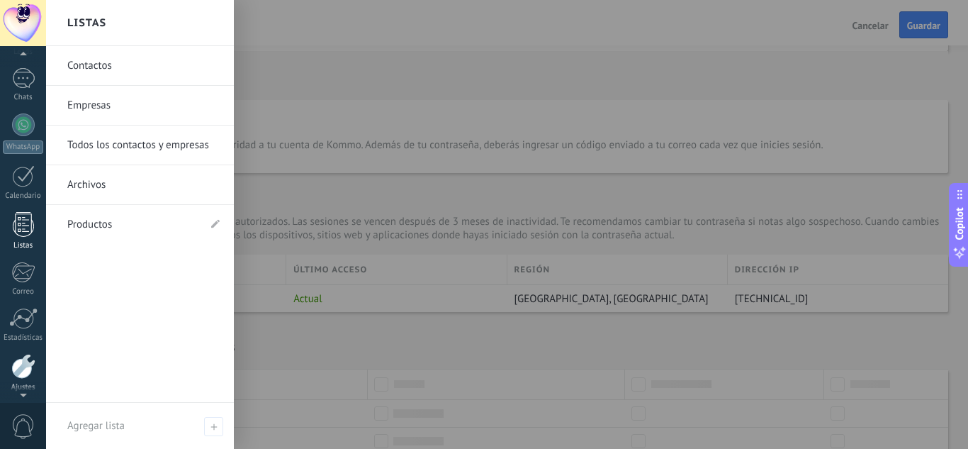
scroll to position [33, 0]
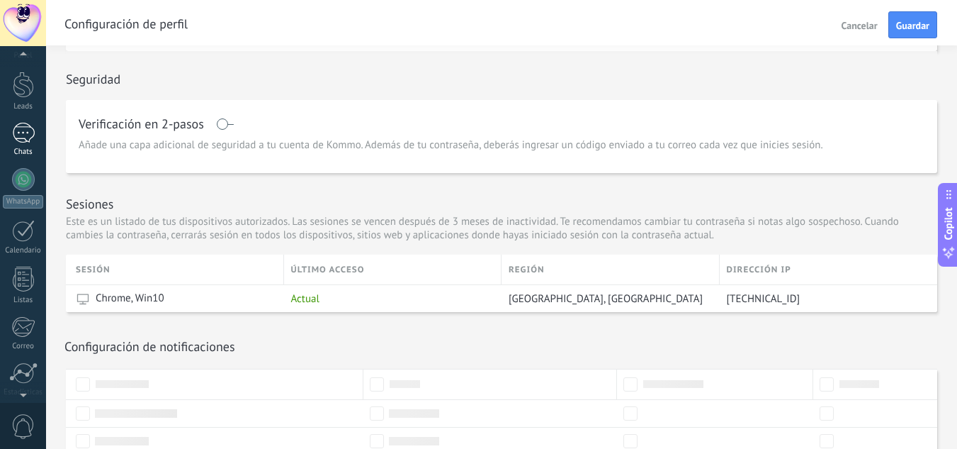
click at [23, 140] on div at bounding box center [23, 133] width 23 height 21
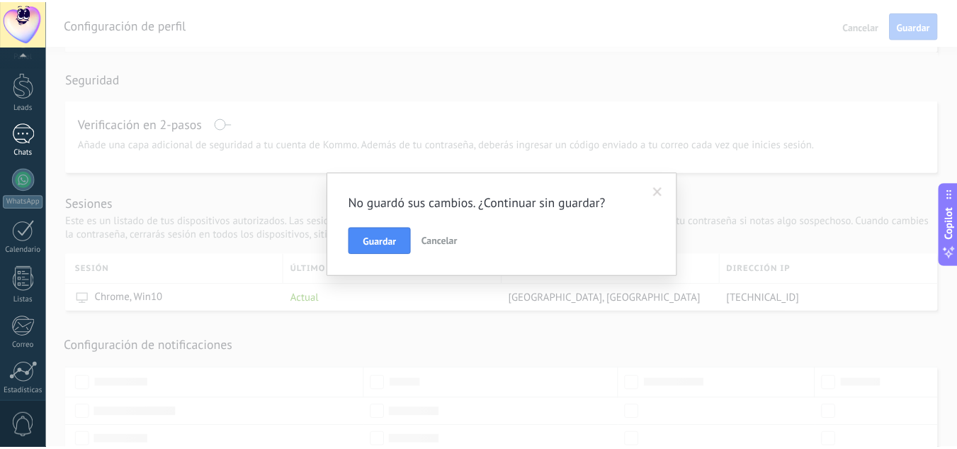
scroll to position [141, 0]
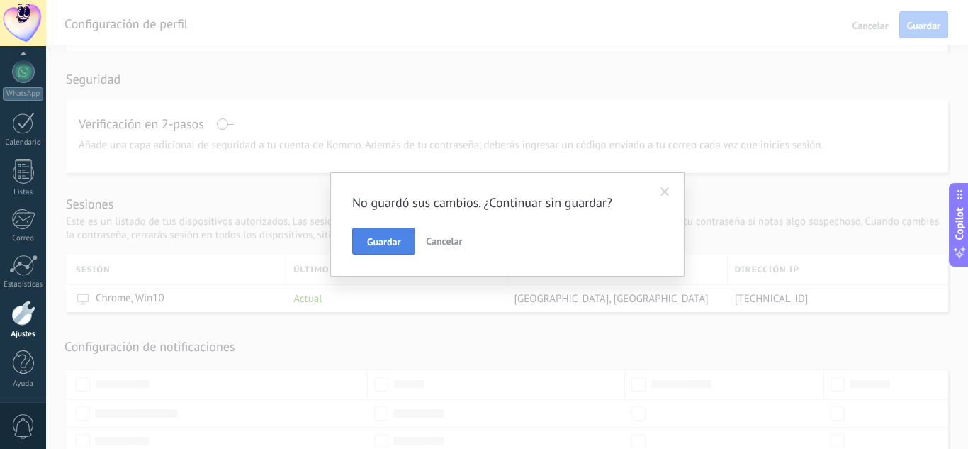
click at [397, 243] on span "Guardar" at bounding box center [383, 242] width 33 height 10
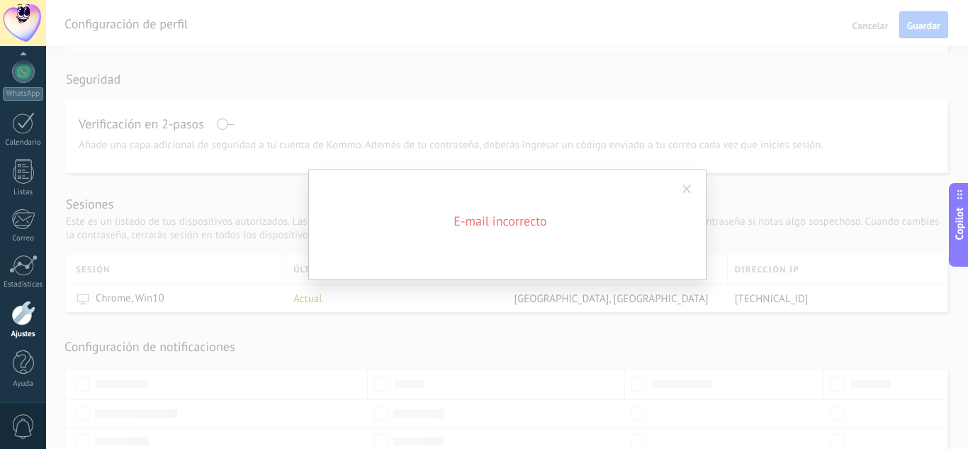
click at [699, 181] on div "E-mail incorrecto" at bounding box center [507, 224] width 398 height 111
click at [686, 181] on span at bounding box center [686, 189] width 23 height 24
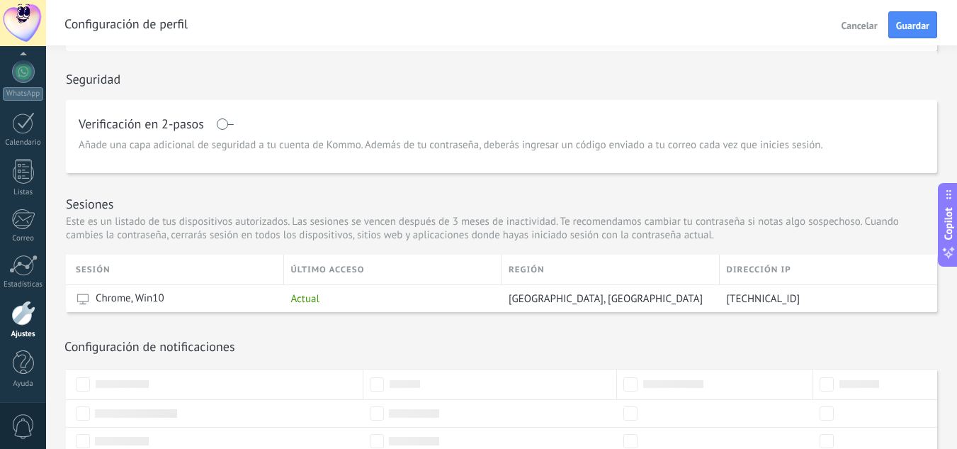
click at [857, 18] on button "Cancelar" at bounding box center [859, 24] width 47 height 23
type input "**********"
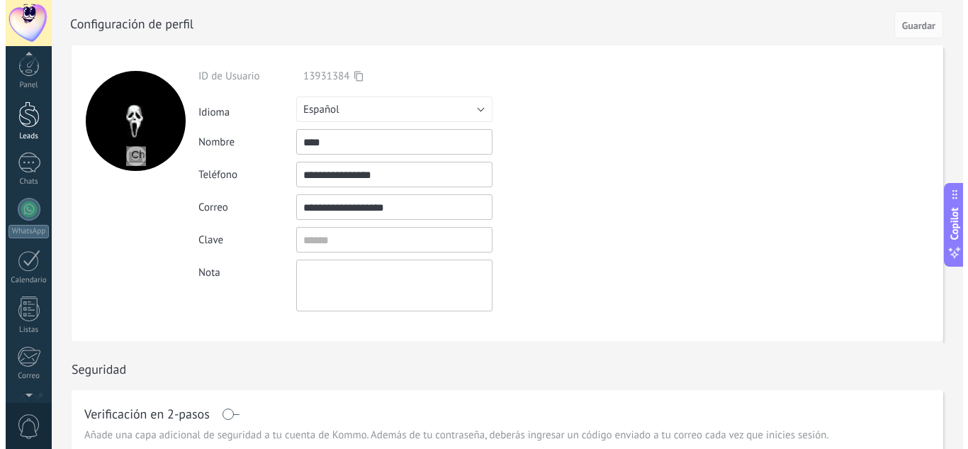
scroll to position [0, 0]
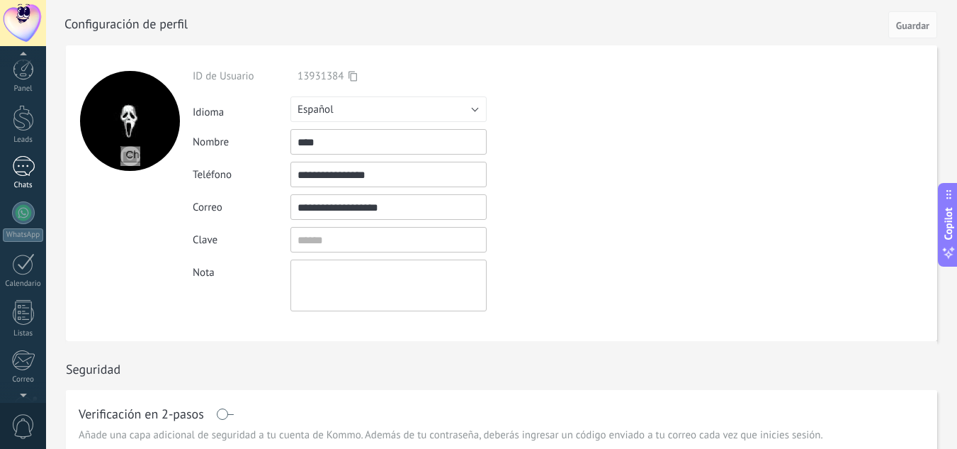
click at [28, 166] on div at bounding box center [23, 166] width 23 height 21
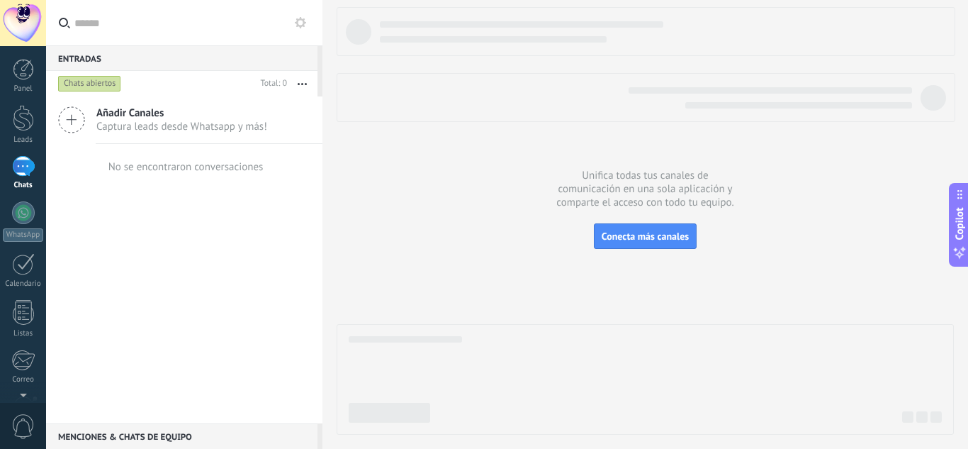
click at [305, 119] on div "Añadir Canales Captura leads desde Whatsapp y más!" at bounding box center [184, 119] width 276 height 47
click at [199, 120] on span "Captura leads desde Whatsapp y más!" at bounding box center [181, 126] width 171 height 13
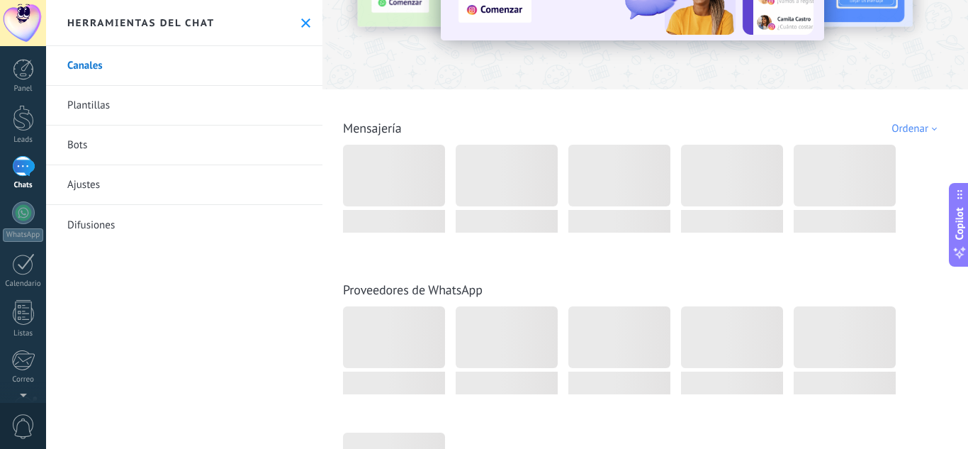
scroll to position [142, 0]
